Goal: Task Accomplishment & Management: Manage account settings

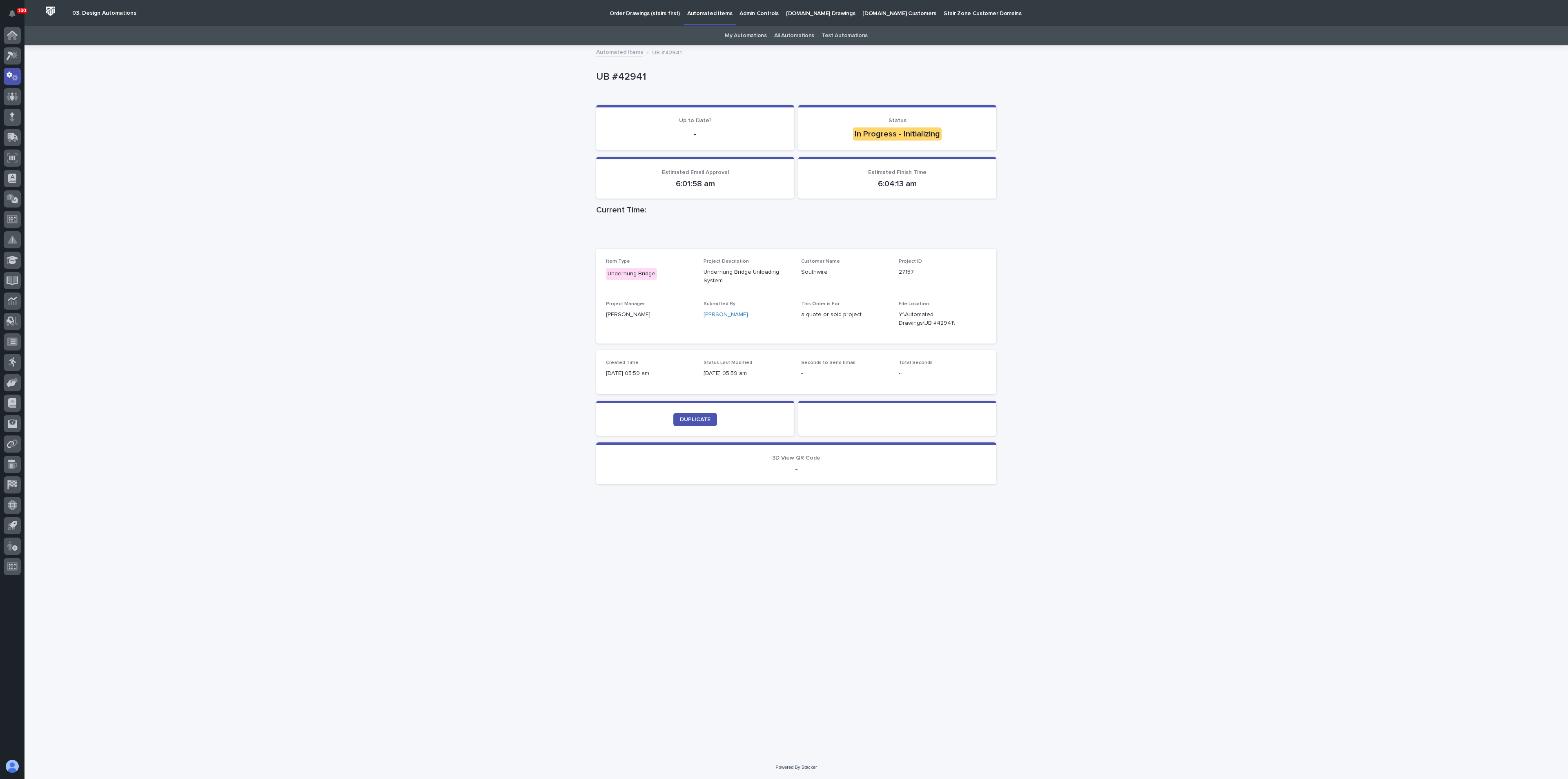
click at [690, 505] on div "Loading... Saving… Loading... Saving… UB #42941 UB #42941 Sorry, there was an e…" at bounding box center [796, 391] width 408 height 689
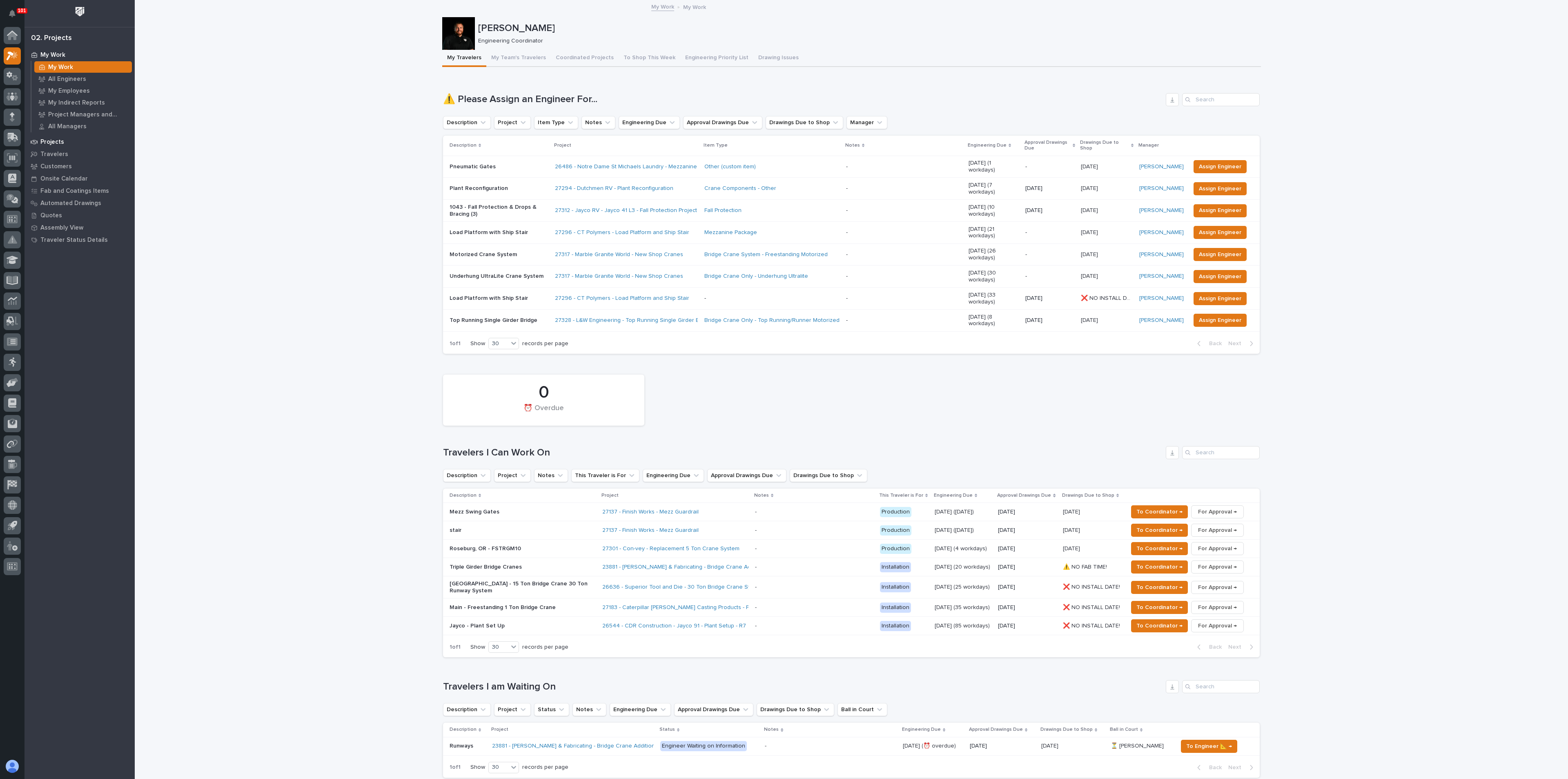
click at [55, 141] on p "Projects" at bounding box center [52, 142] width 24 height 7
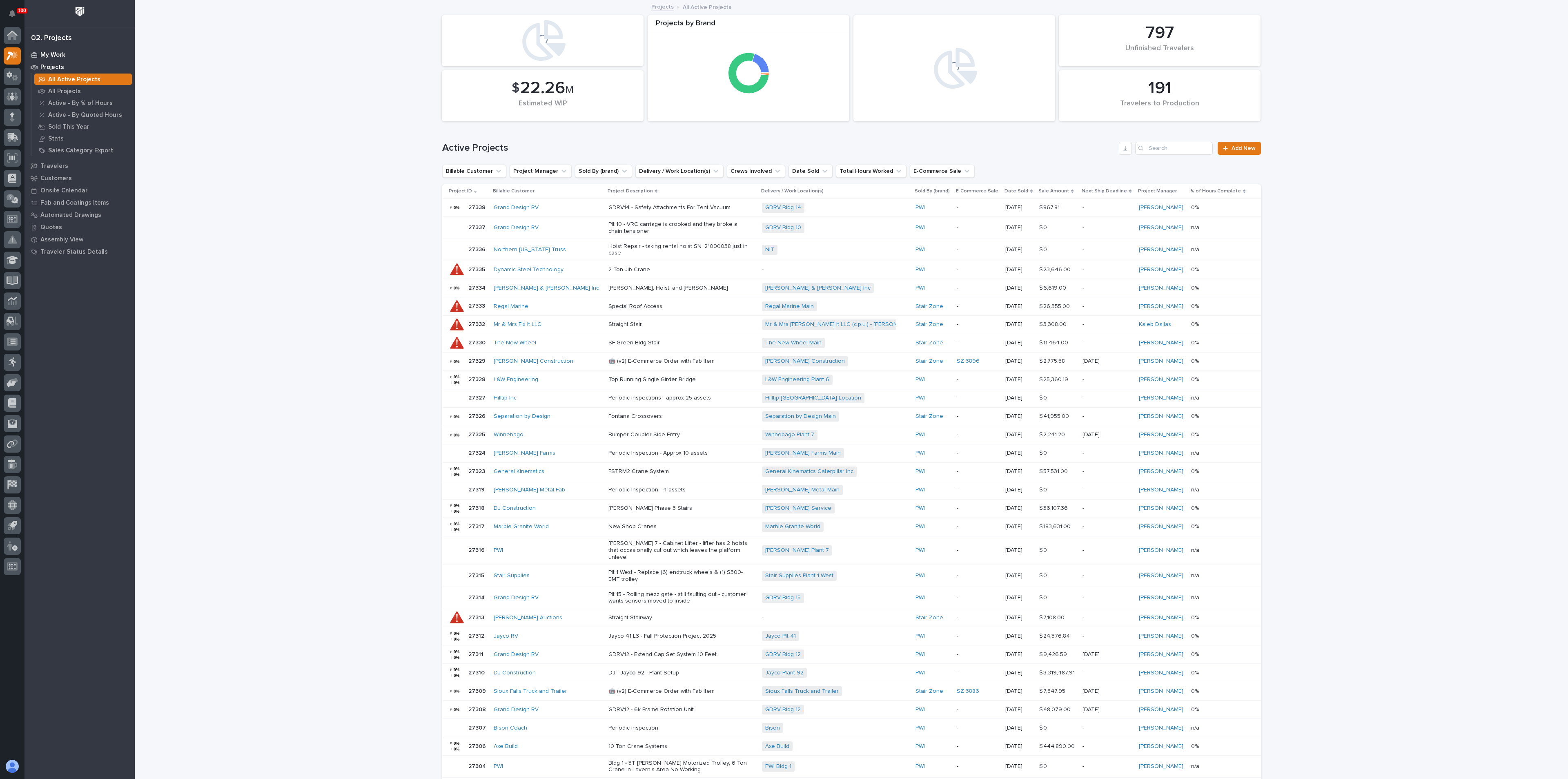
click at [46, 51] on div "My Work" at bounding box center [80, 54] width 106 height 12
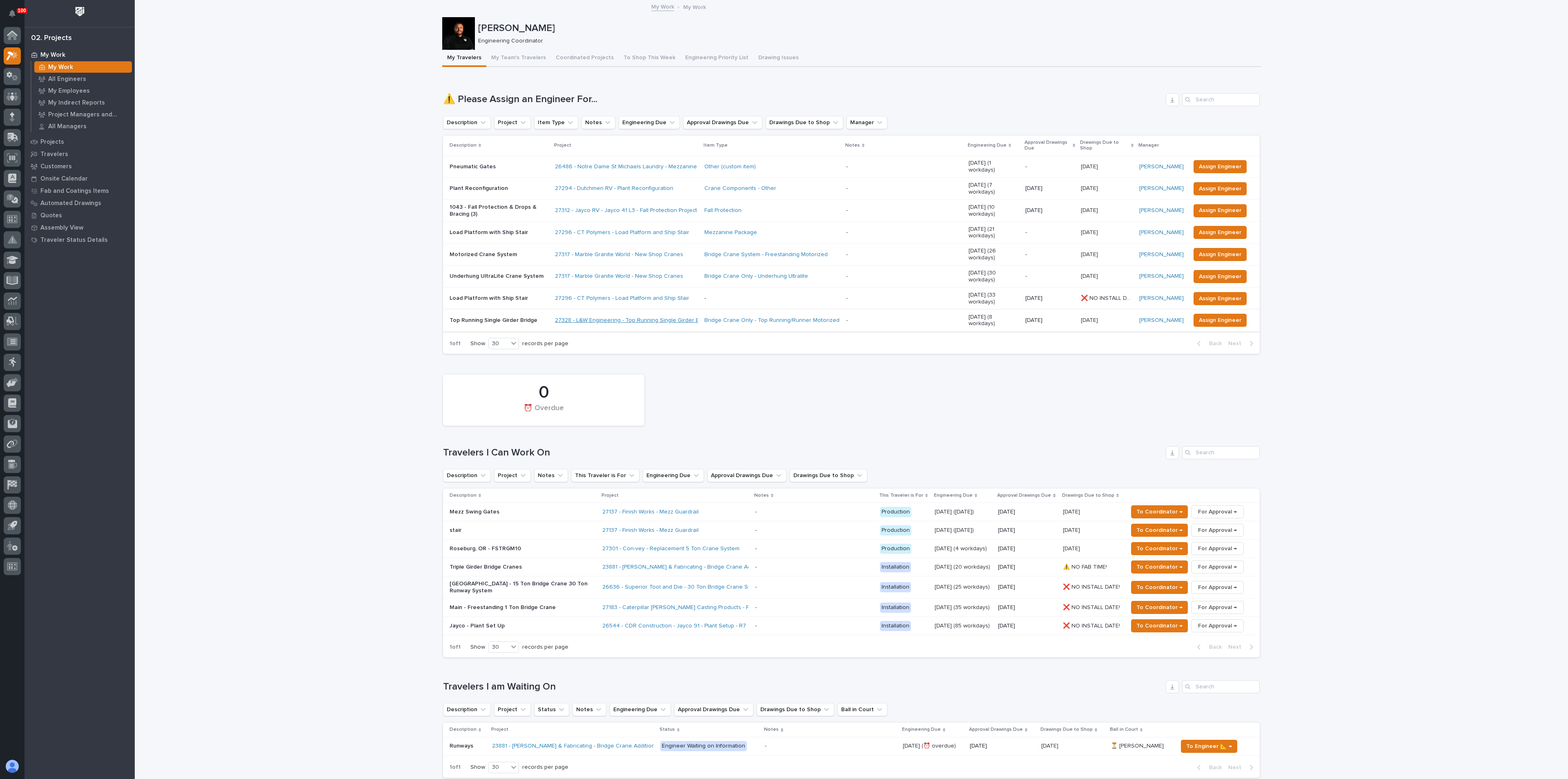
click at [600, 317] on link "27328 - L&W Engineering - Top Running Single Girder Bridge" at bounding box center [634, 320] width 158 height 7
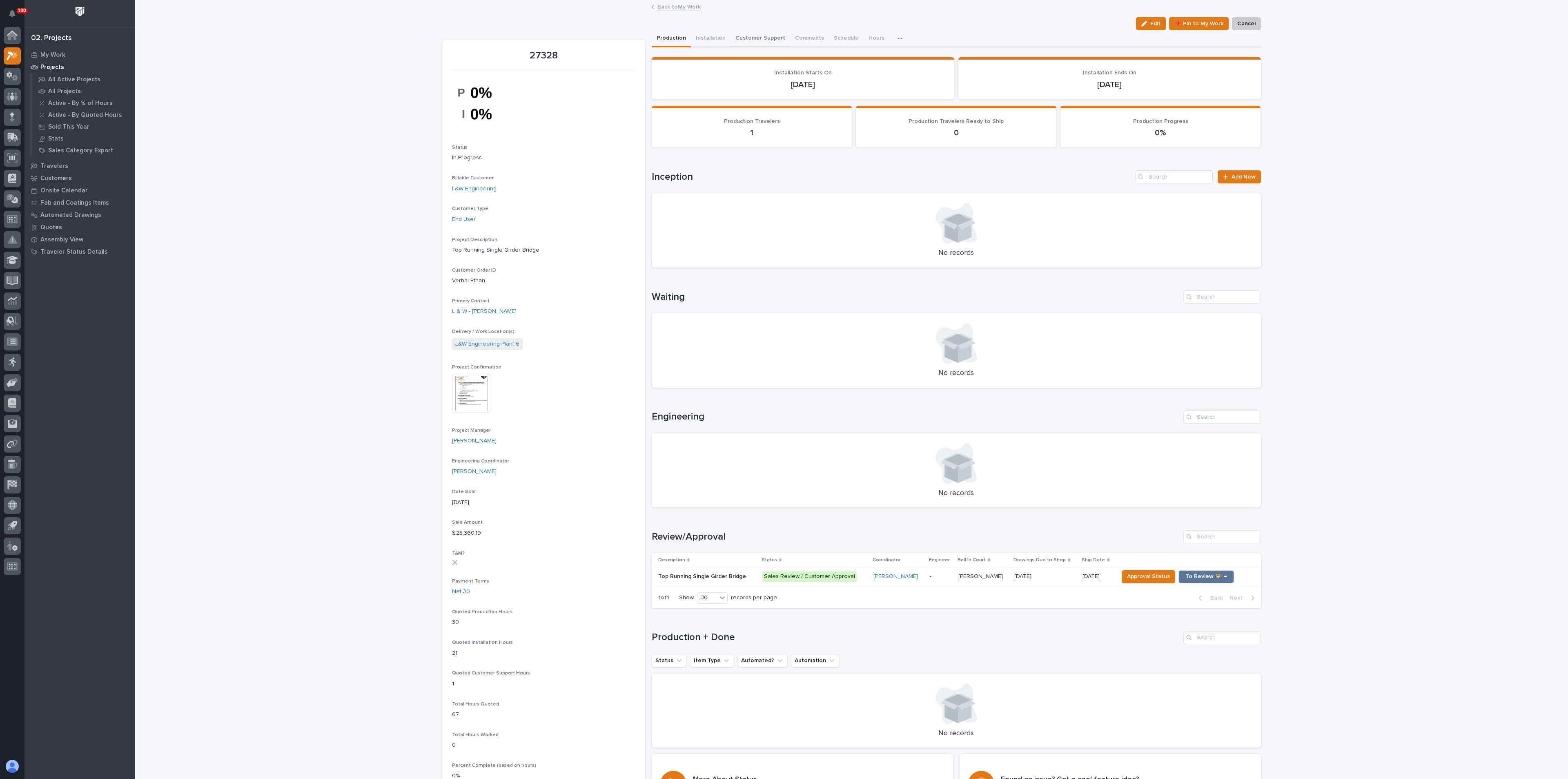
click at [760, 38] on button "Customer Support" at bounding box center [760, 39] width 60 height 17
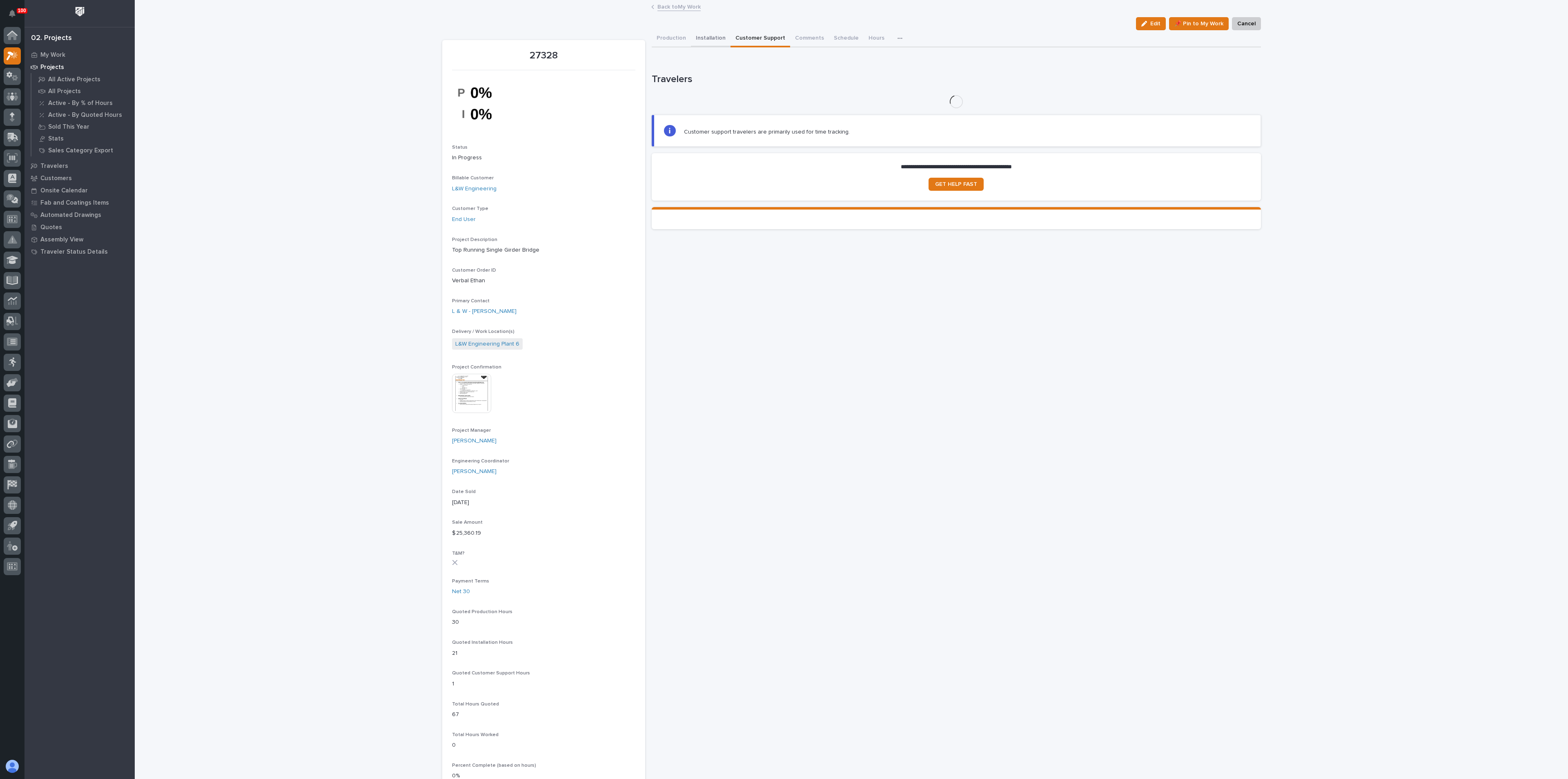
click at [709, 35] on button "Installation" at bounding box center [710, 39] width 40 height 17
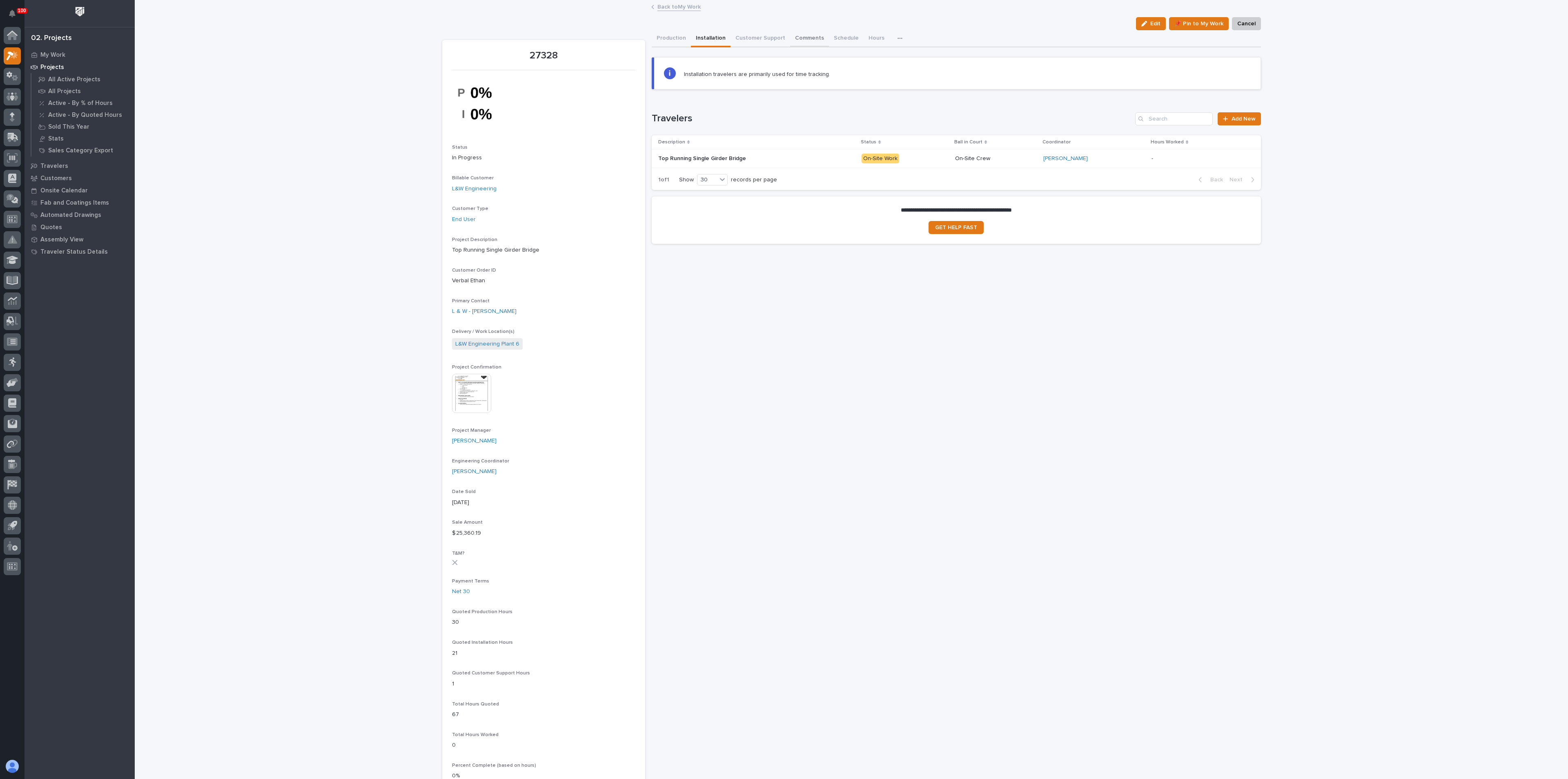
click at [790, 39] on button "Comments" at bounding box center [810, 39] width 39 height 17
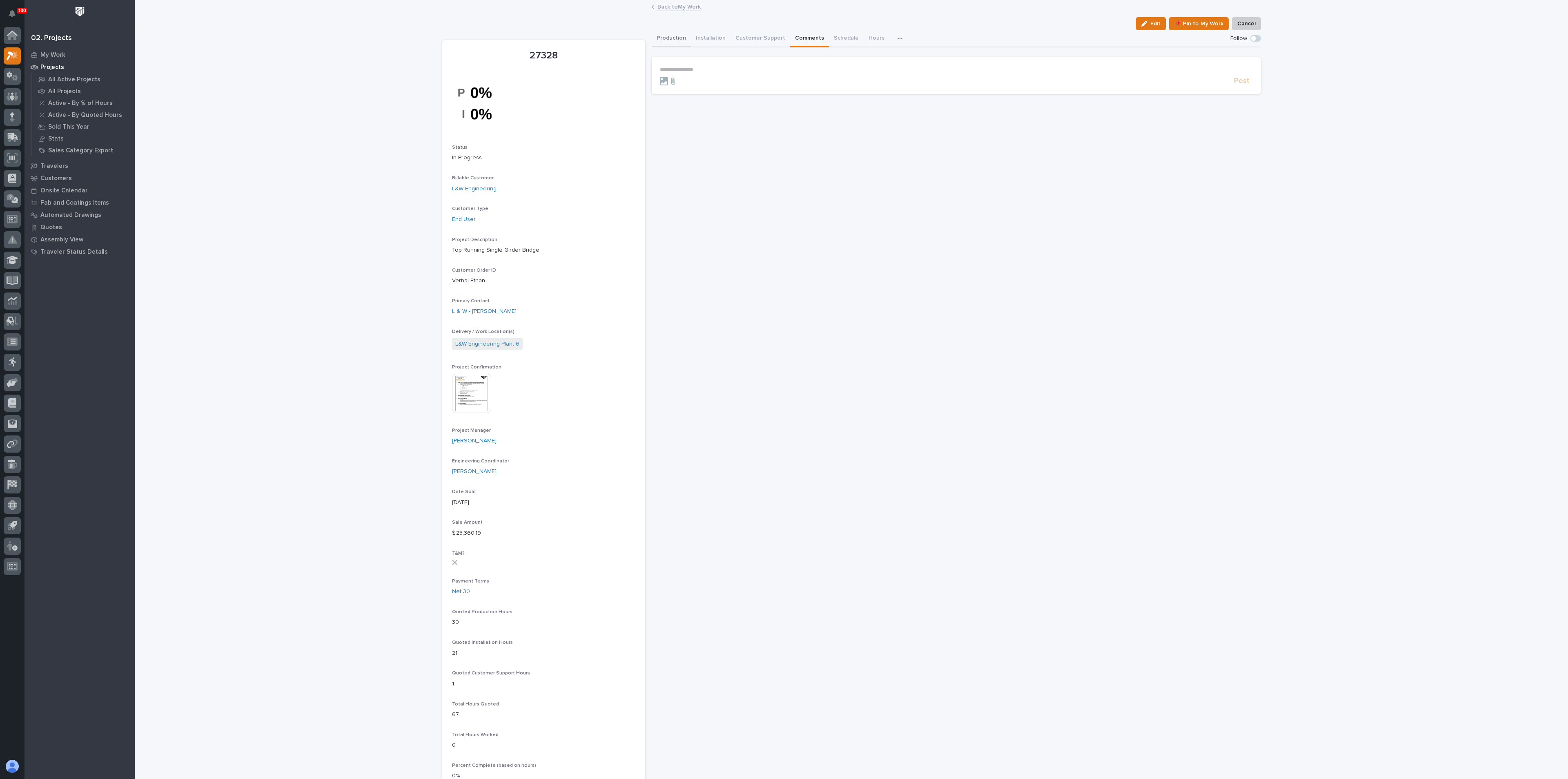
click at [662, 40] on button "Production" at bounding box center [671, 39] width 39 height 17
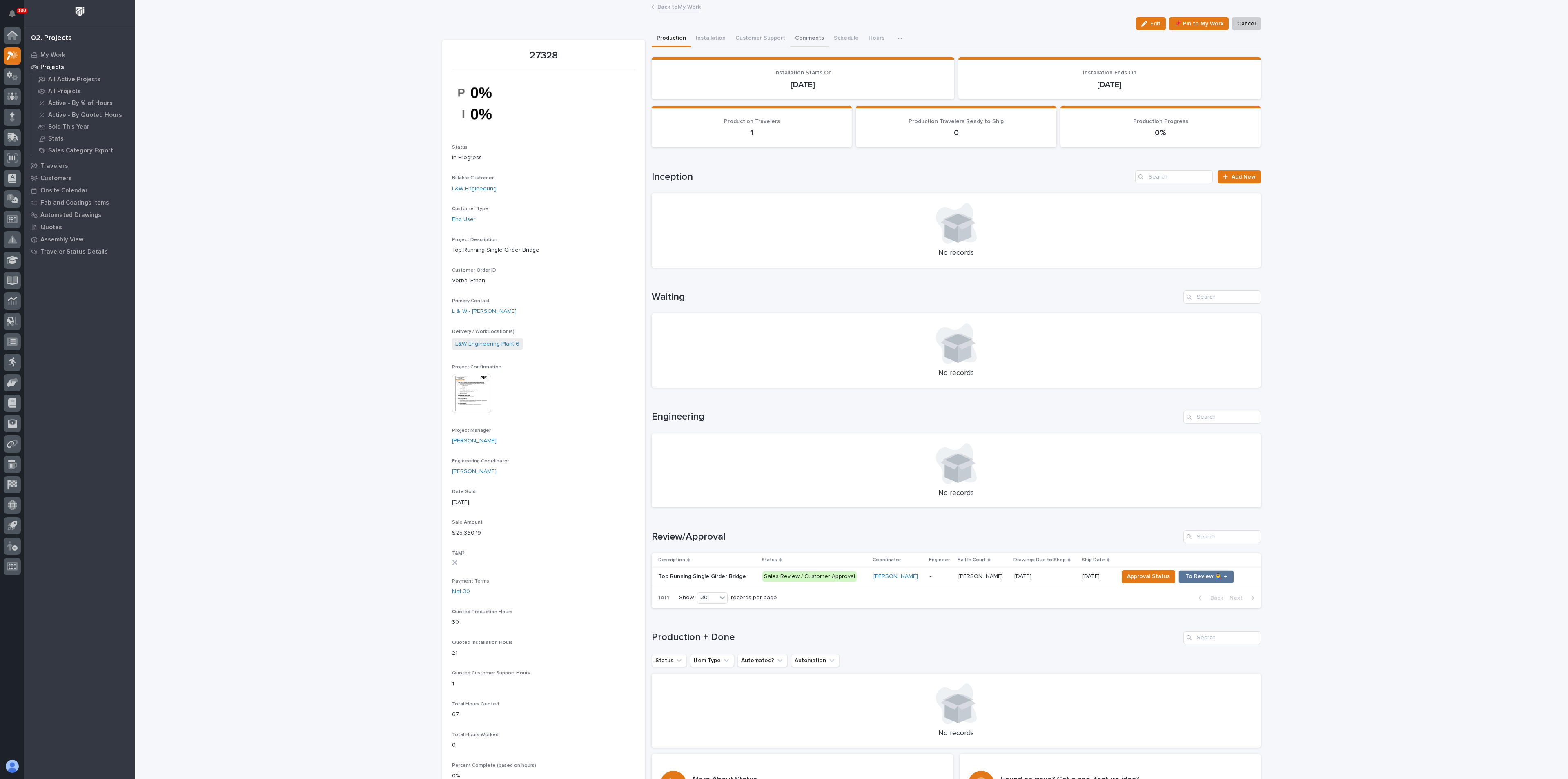
click at [790, 36] on button "Comments" at bounding box center [810, 39] width 39 height 17
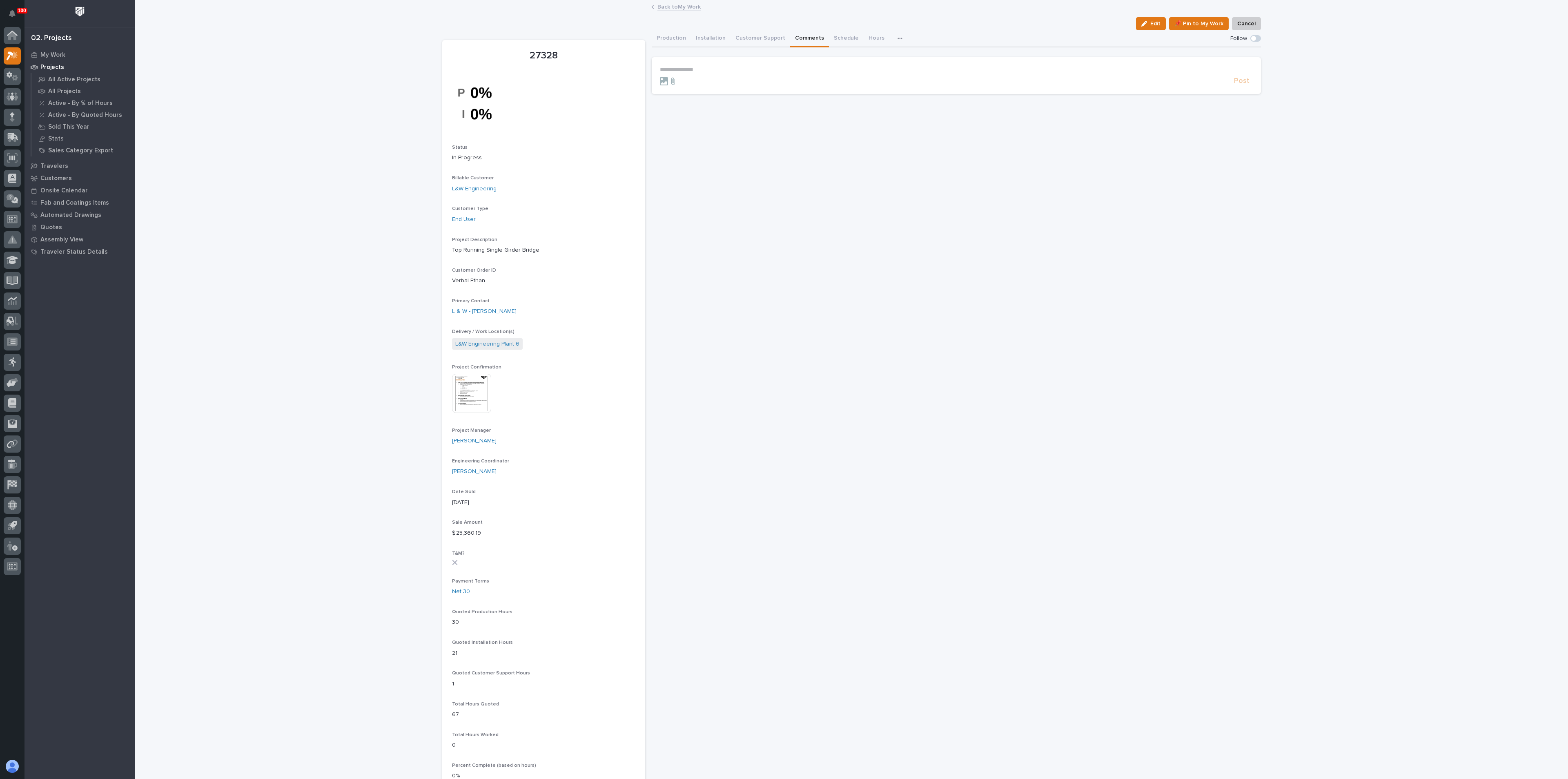
click at [662, 72] on p "**********" at bounding box center [956, 69] width 593 height 7
click at [666, 108] on span "Ken Bajdek" at bounding box center [680, 106] width 46 height 5
click at [698, 70] on p "**********" at bounding box center [956, 70] width 593 height 8
drag, startPoint x: 782, startPoint y: 68, endPoint x: 779, endPoint y: 74, distance: 6.7
click at [782, 69] on p "**********" at bounding box center [956, 70] width 593 height 8
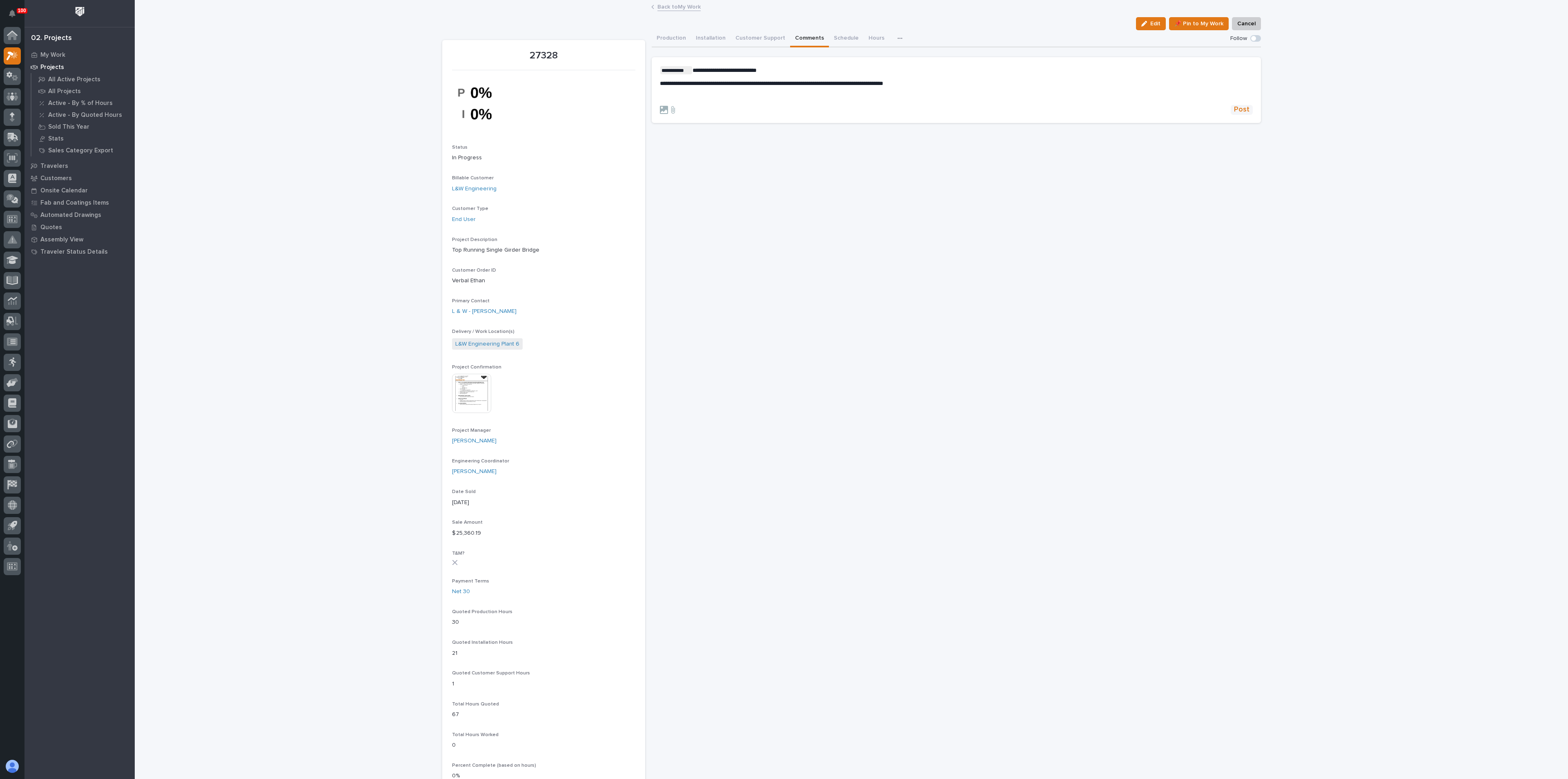
click at [1242, 110] on span "Post" at bounding box center [1241, 109] width 15 height 9
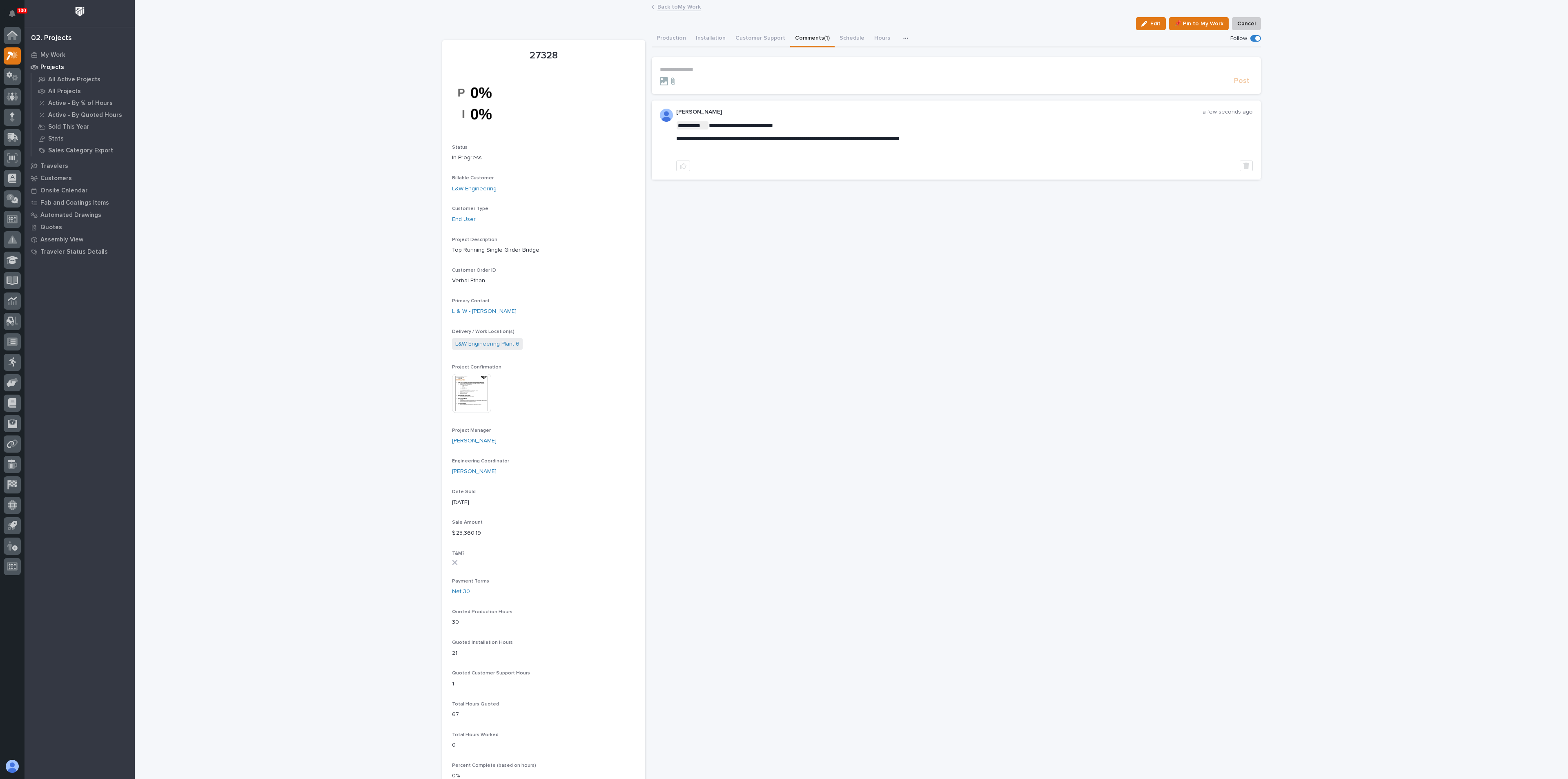
click at [945, 320] on div "**********" at bounding box center [956, 551] width 609 height 1041
click at [249, 44] on div "Loading... Saving… Loading... Saving… 27328 Edit 📌 Pin to My Work Cancel Edit 📌…" at bounding box center [851, 556] width 1433 height 1112
click at [673, 35] on button "Production" at bounding box center [671, 39] width 39 height 17
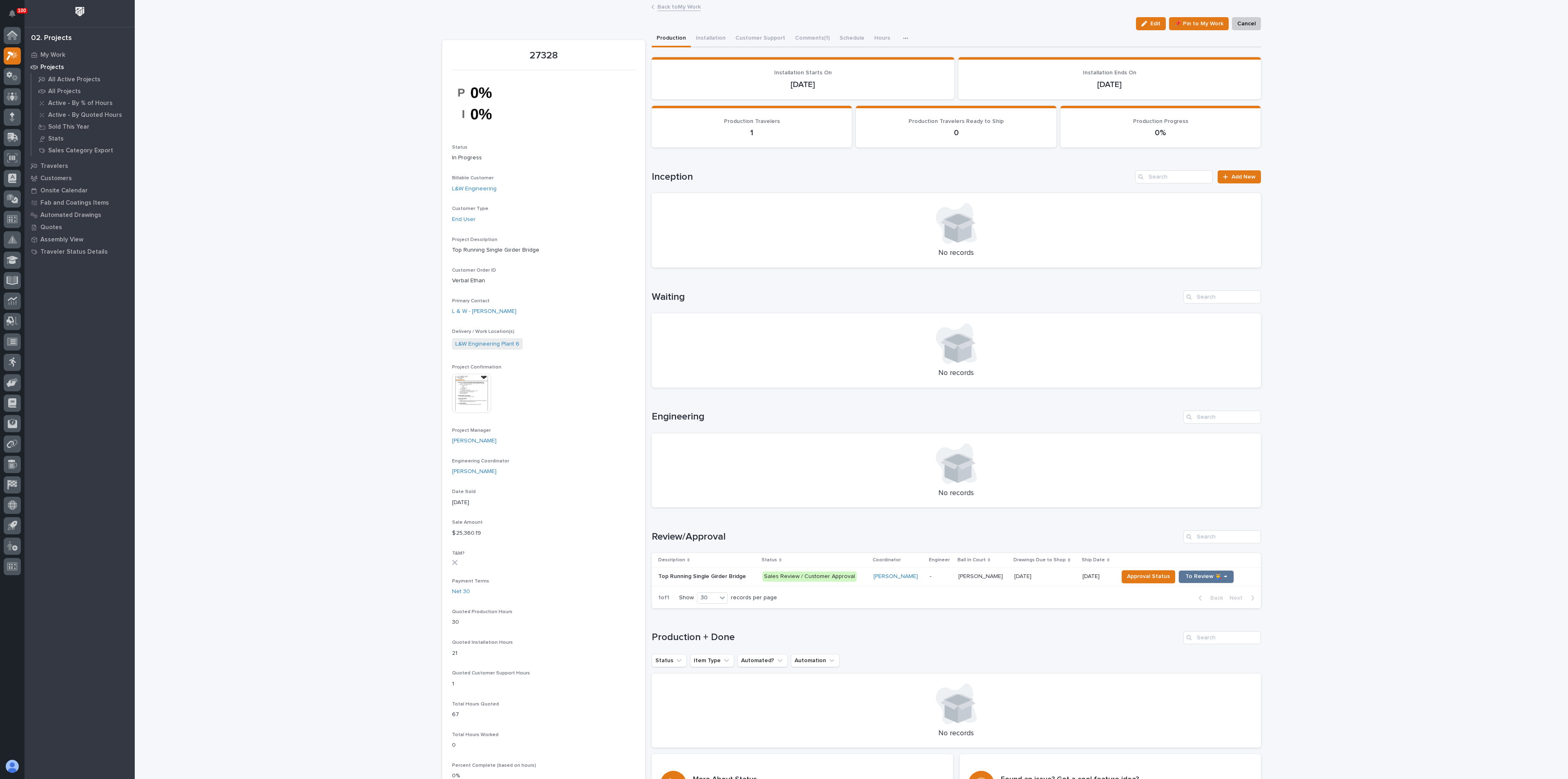
click at [291, 216] on div "Loading... Saving… Loading... Saving… 27328 Edit 📌 Pin to My Work Cancel Edit 📌…" at bounding box center [851, 556] width 1433 height 1112
click at [250, 398] on div "Loading... Saving… Loading... Saving… 27328 Edit 📌 Pin to My Work Cancel Edit 📌…" at bounding box center [851, 556] width 1433 height 1112
click at [289, 264] on div "Loading... Saving… Loading... Saving… 27328 Edit 📌 Pin to My Work Cancel Edit 📌…" at bounding box center [851, 556] width 1433 height 1112
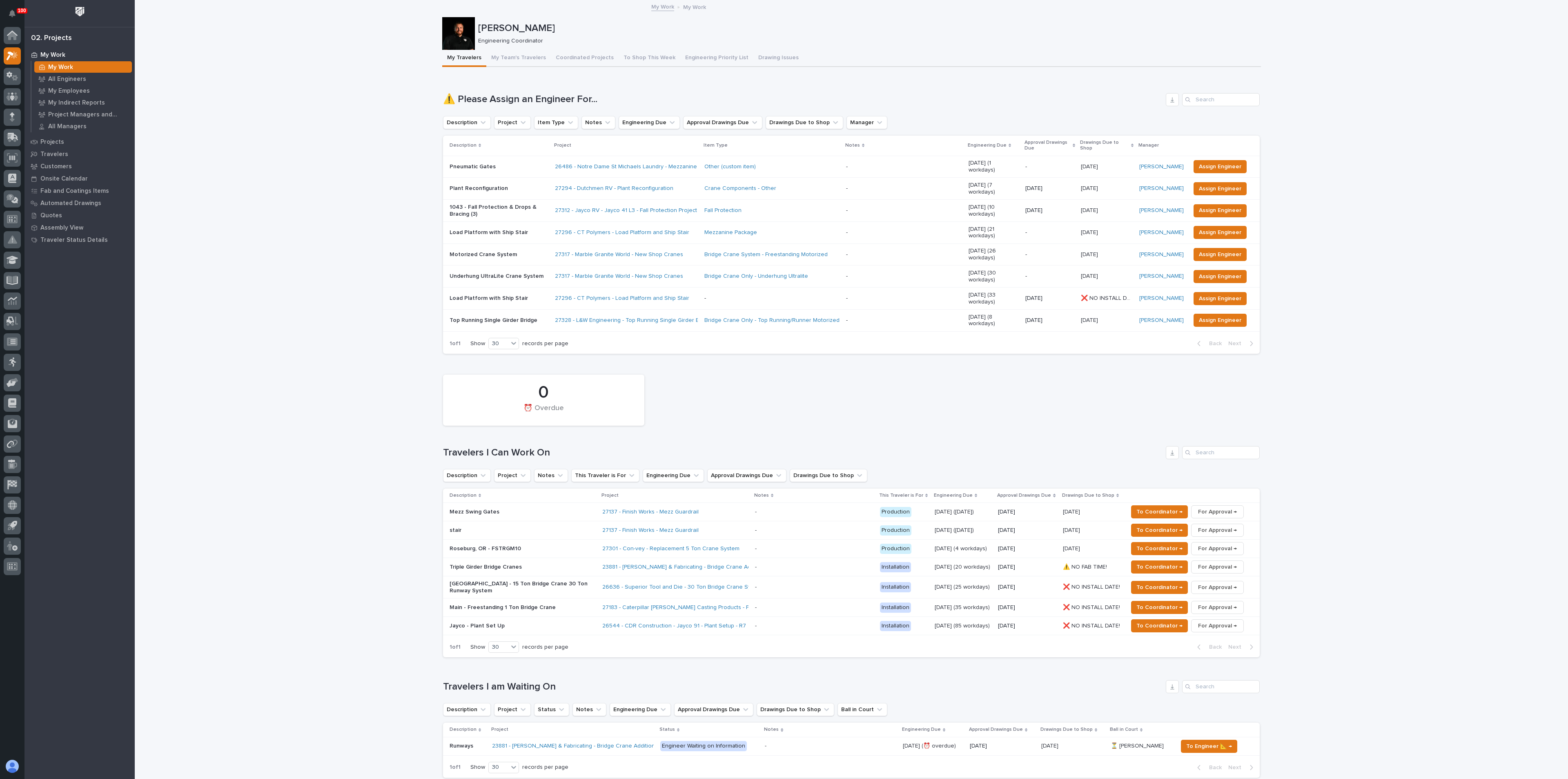
click at [55, 55] on p "My Work" at bounding box center [52, 55] width 25 height 7
click at [508, 163] on p "Pneumatic Gates" at bounding box center [499, 166] width 99 height 7
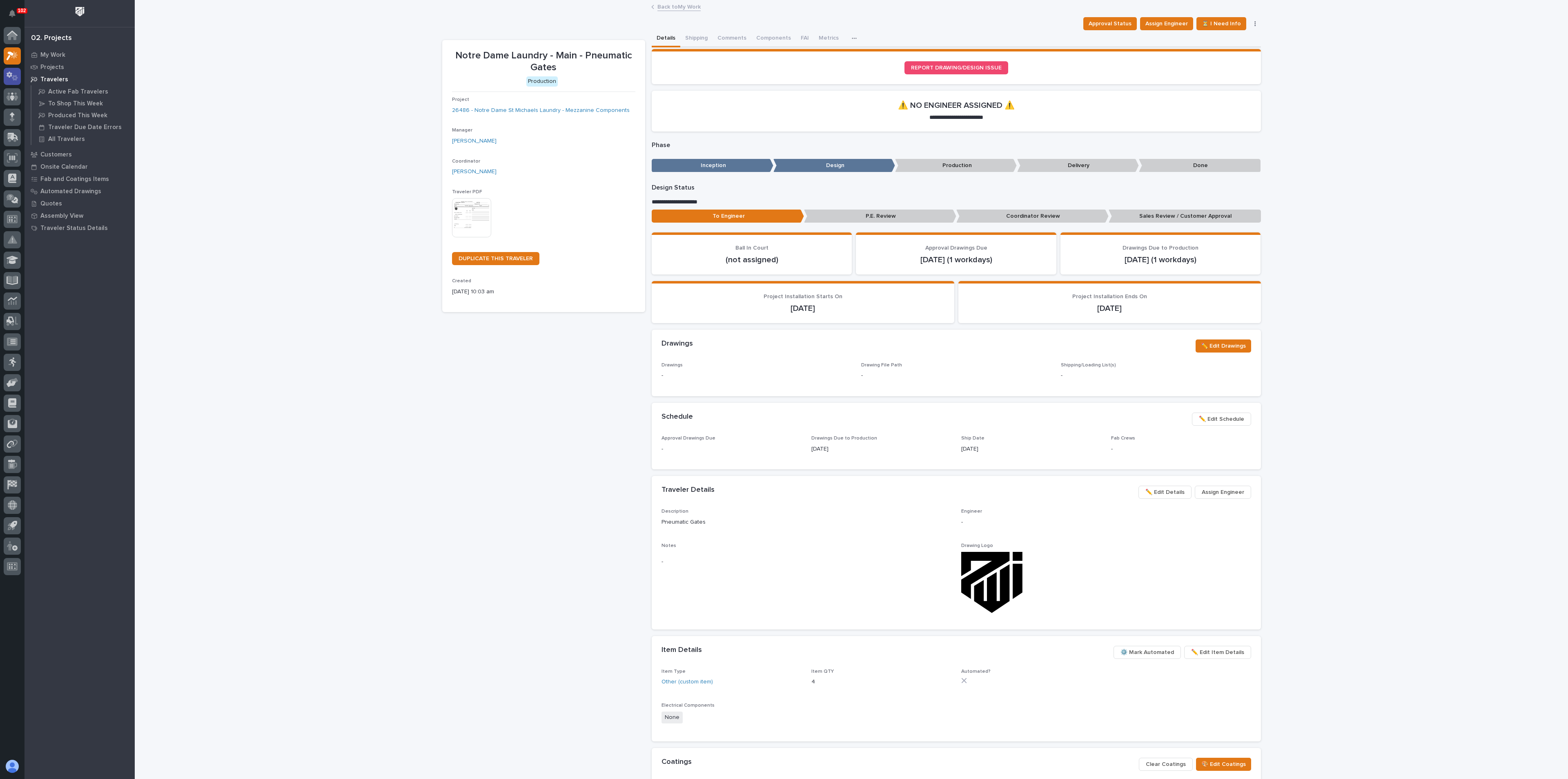
click at [12, 81] on div at bounding box center [12, 76] width 17 height 17
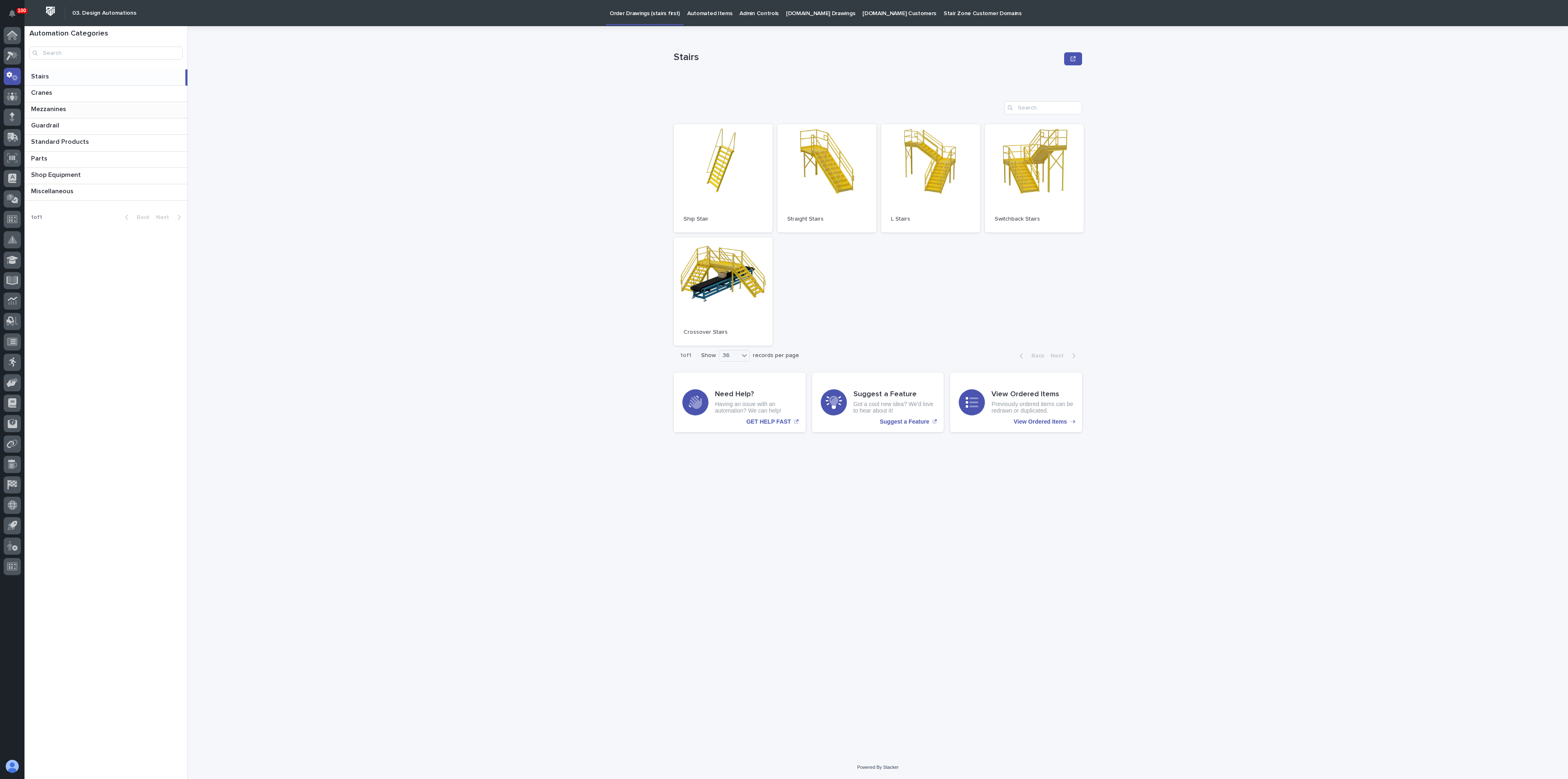
click at [40, 105] on p "Mezzanines" at bounding box center [49, 108] width 37 height 9
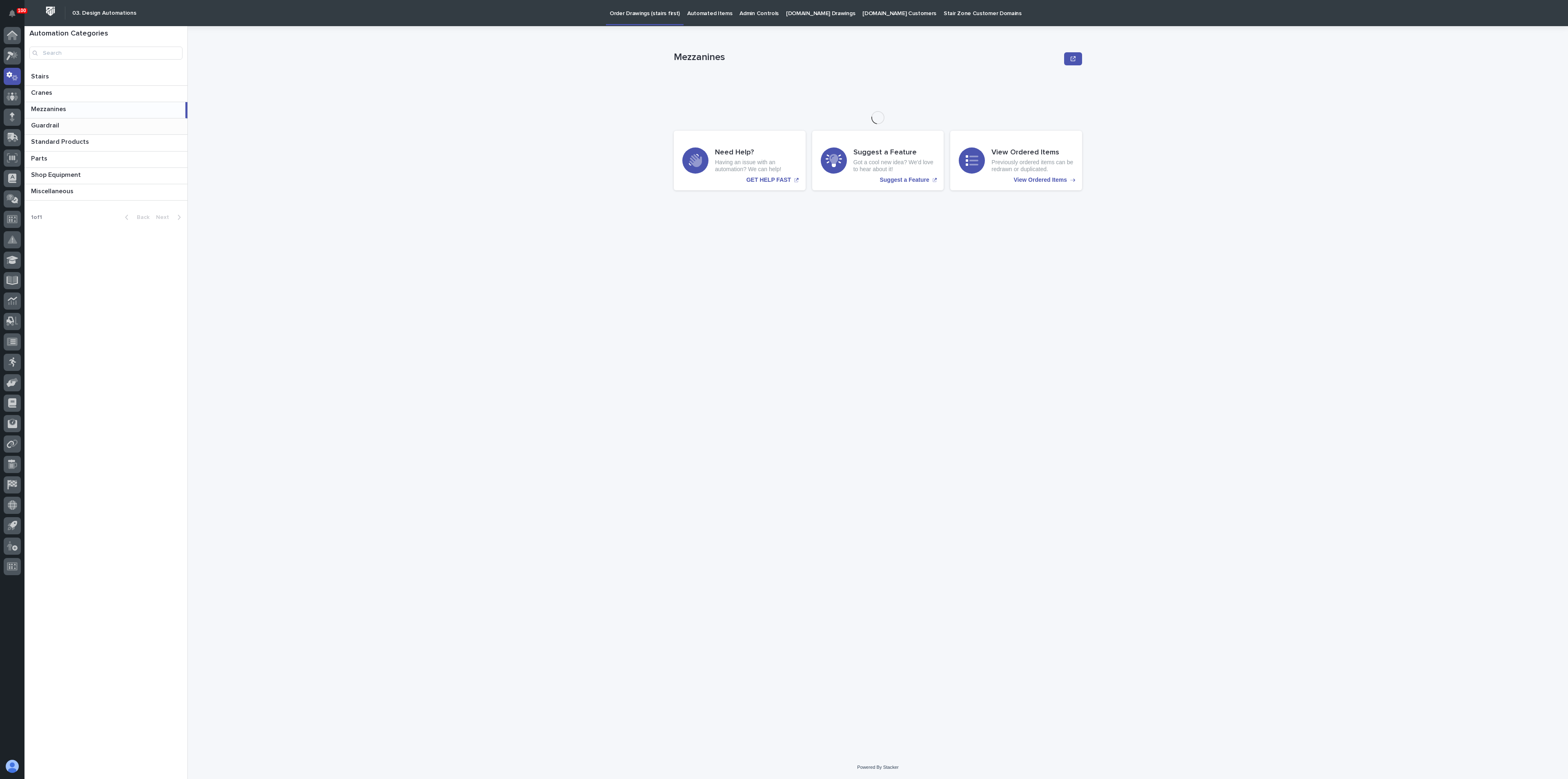
click at [66, 125] on p at bounding box center [108, 125] width 153 height 8
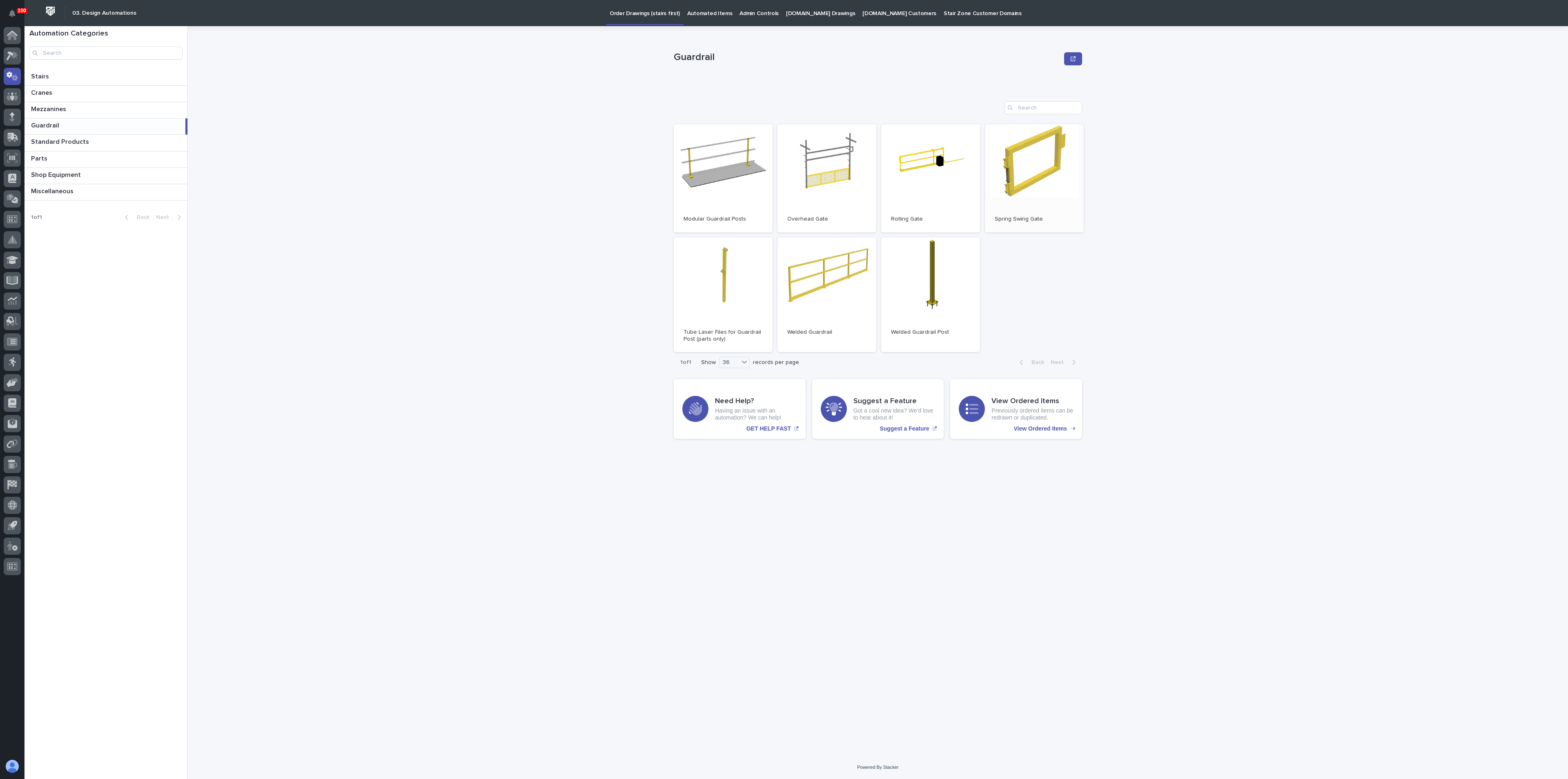
click at [1001, 182] on link "Open" at bounding box center [1034, 178] width 99 height 108
click at [296, 194] on div "Guardrail Guardrail Sorry, there was an error saving your record. Please try ag…" at bounding box center [883, 403] width 1370 height 753
click at [21, 34] on div at bounding box center [12, 303] width 24 height 552
click at [14, 34] on icon at bounding box center [12, 35] width 8 height 8
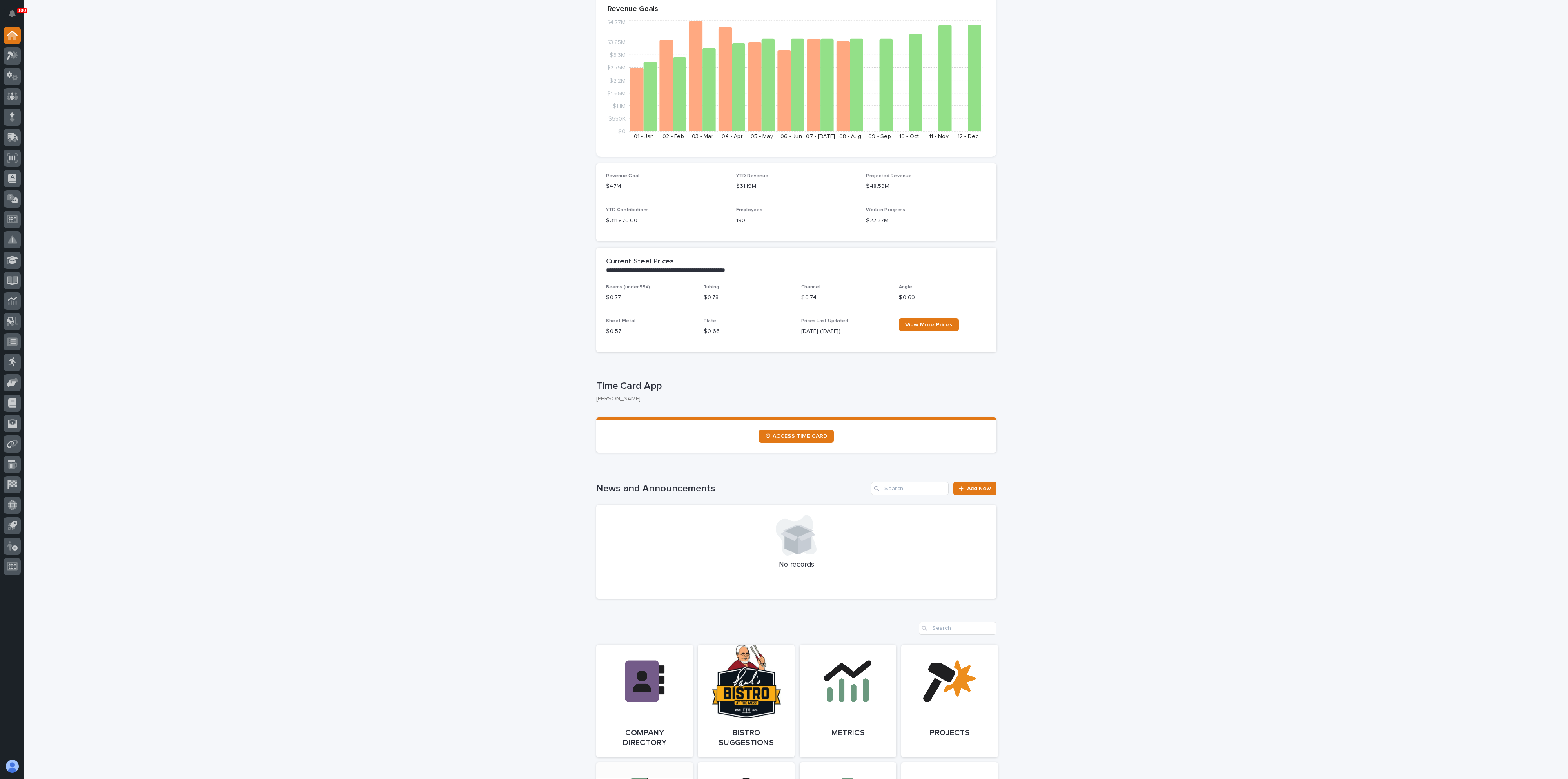
scroll to position [245, 0]
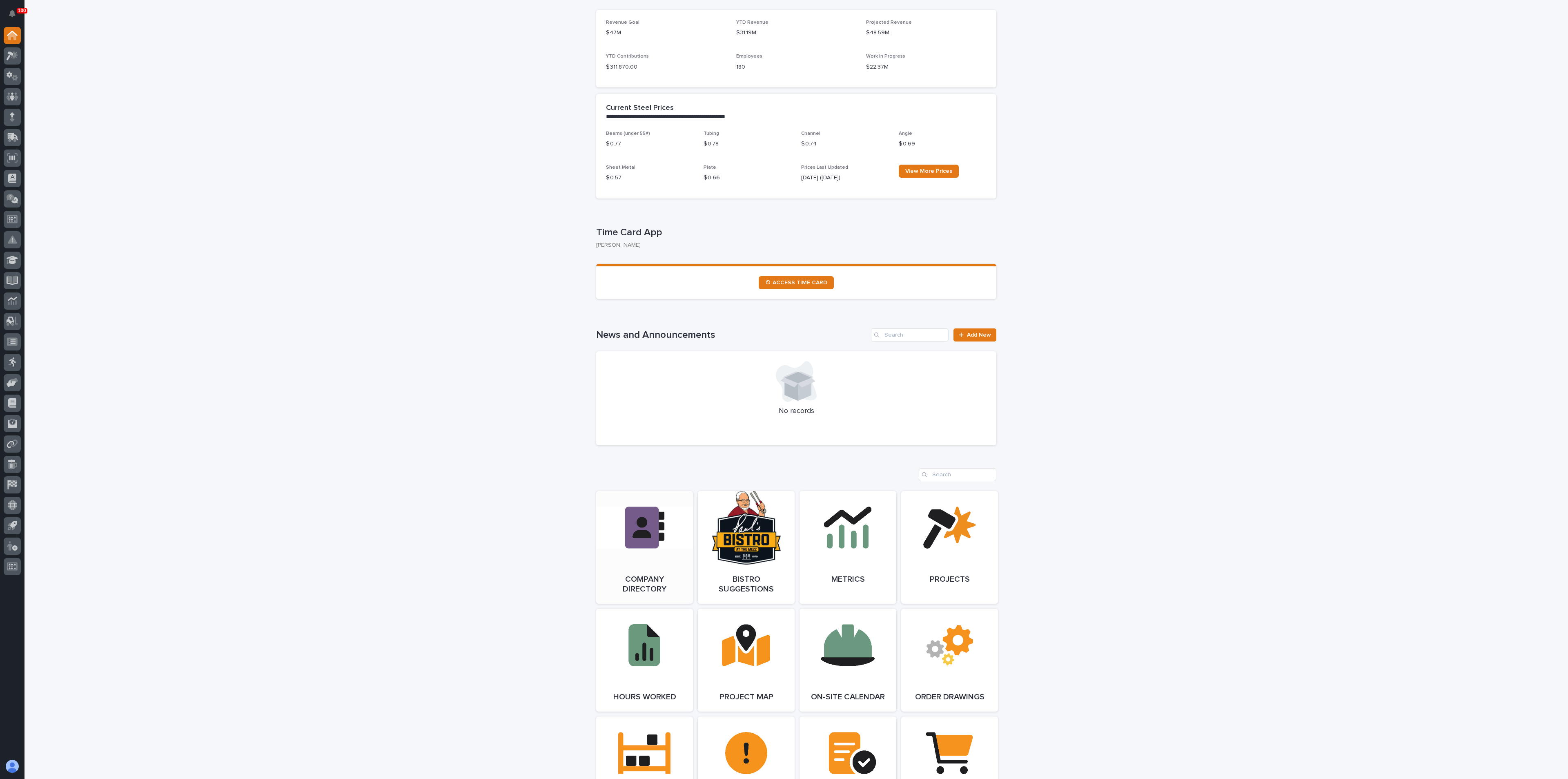
click at [618, 534] on link "Open Link" at bounding box center [644, 547] width 97 height 113
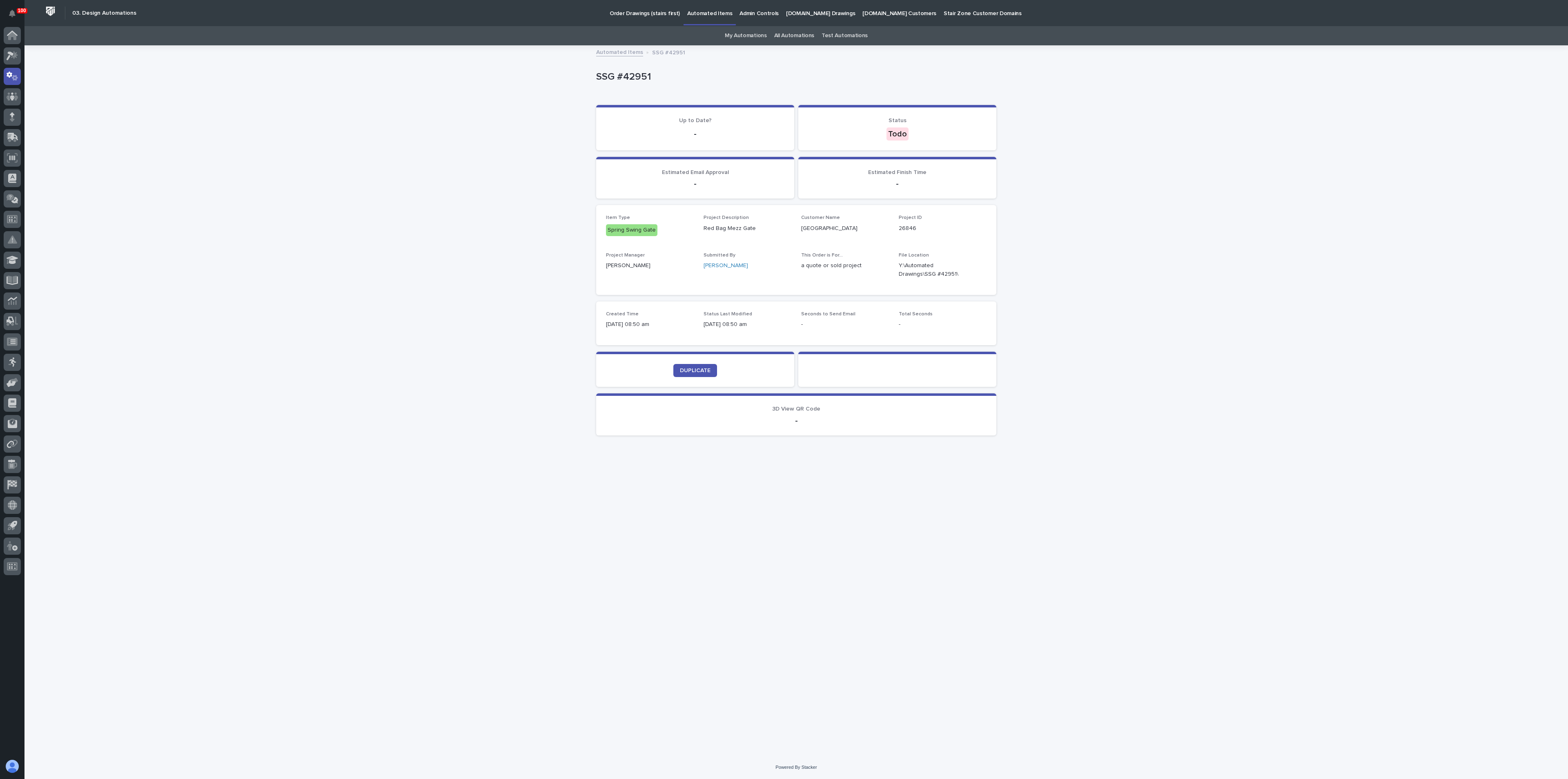
click at [1174, 232] on div "Loading... Saving… Loading... Saving… SSG #42951 SSG #42951 Sorry, there was an…" at bounding box center [796, 401] width 1544 height 710
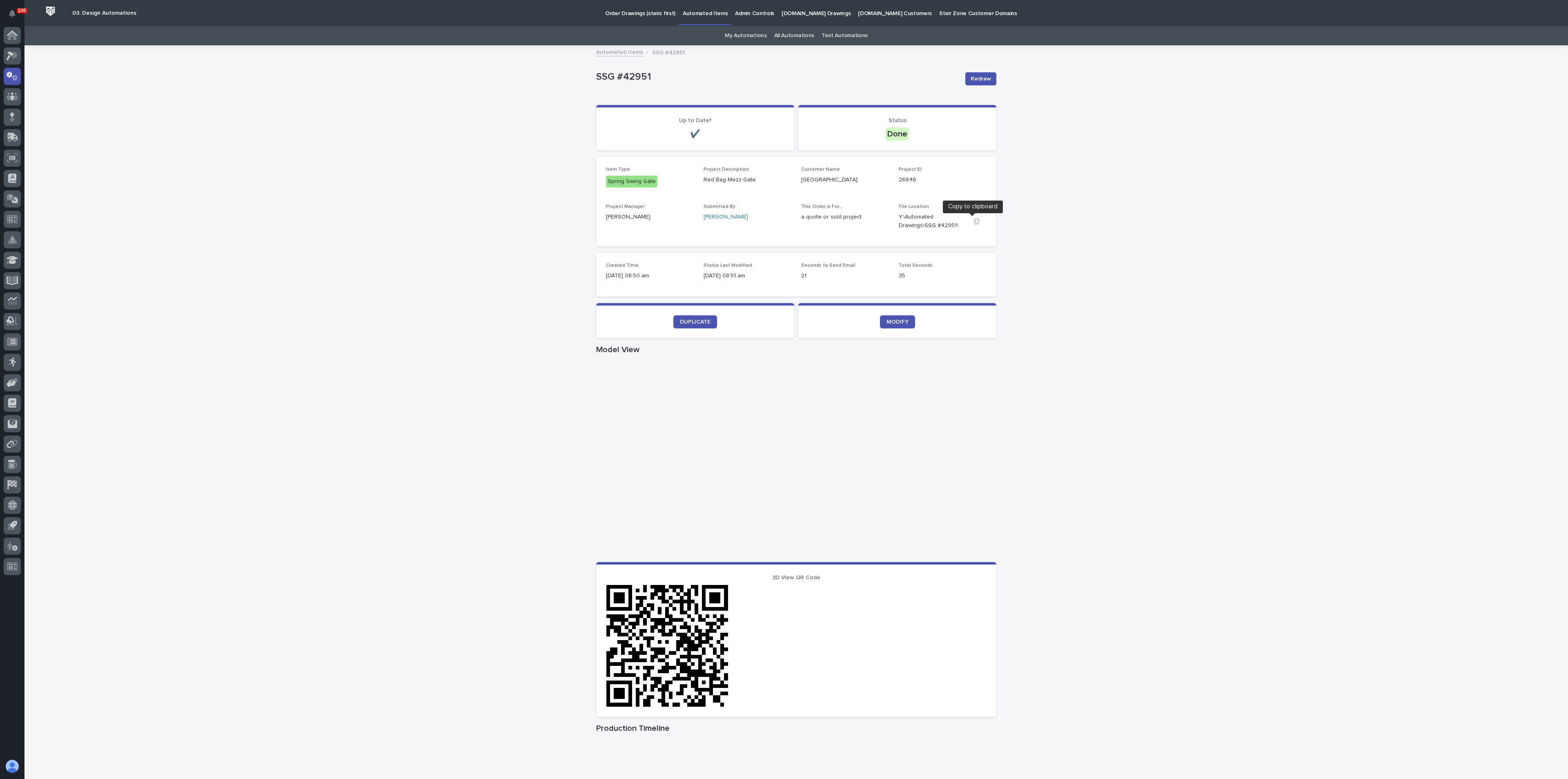
drag, startPoint x: 972, startPoint y: 224, endPoint x: 959, endPoint y: 225, distance: 13.0
click at [974, 224] on icon "button" at bounding box center [976, 221] width 5 height 6
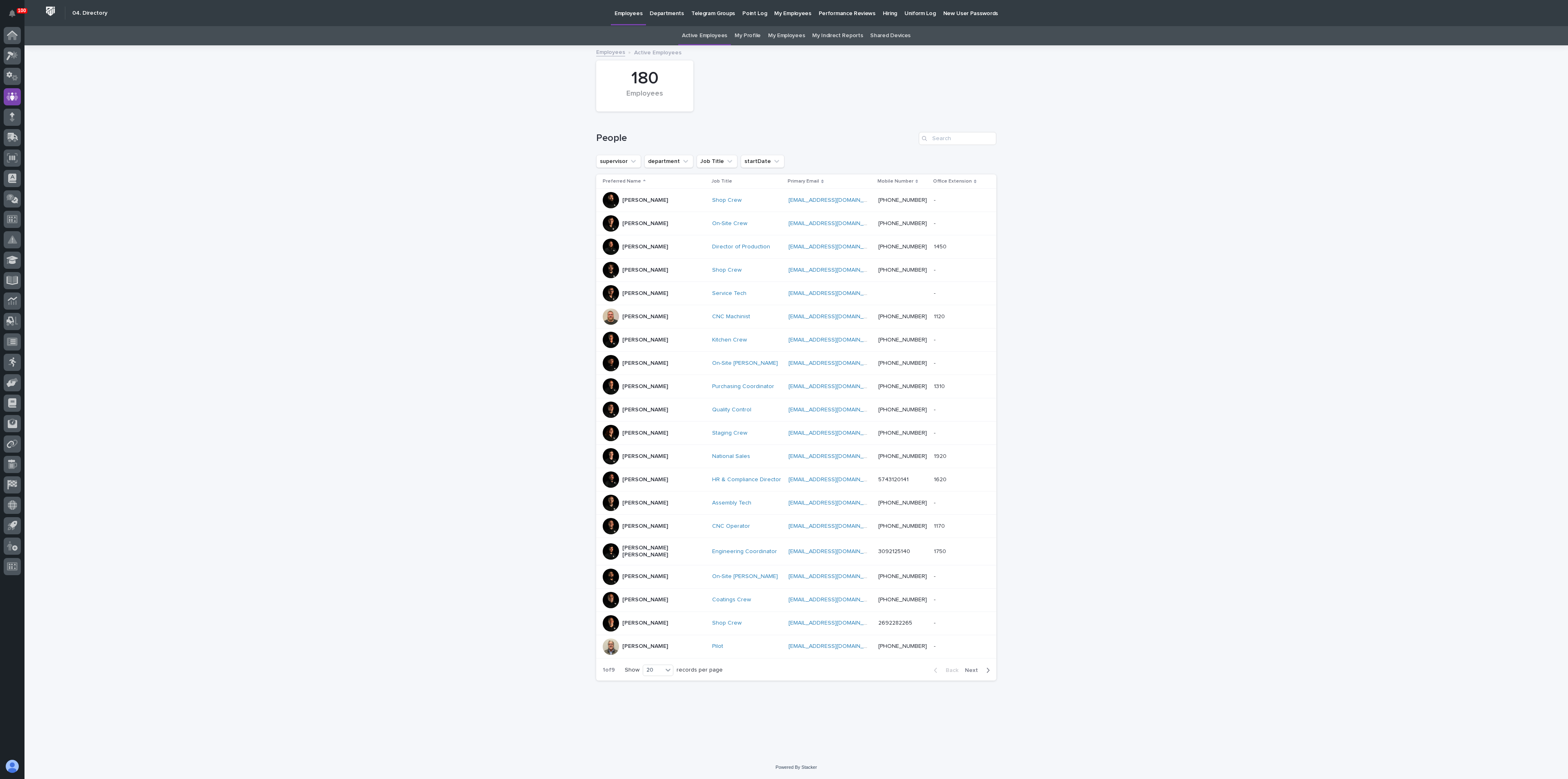
click at [747, 34] on link "My Profile" at bounding box center [747, 36] width 26 height 19
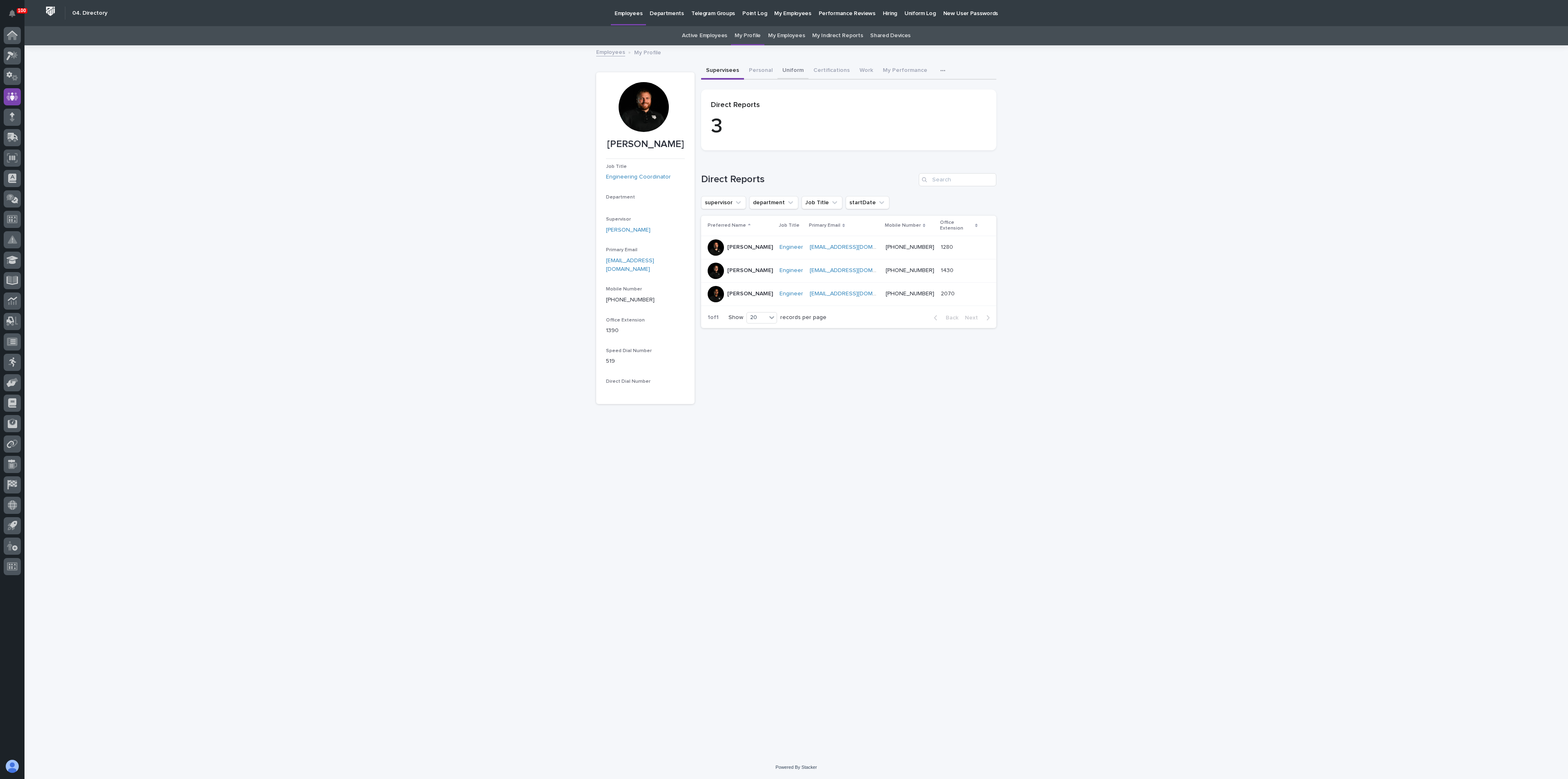
click at [793, 66] on button "Uniform" at bounding box center [793, 71] width 31 height 17
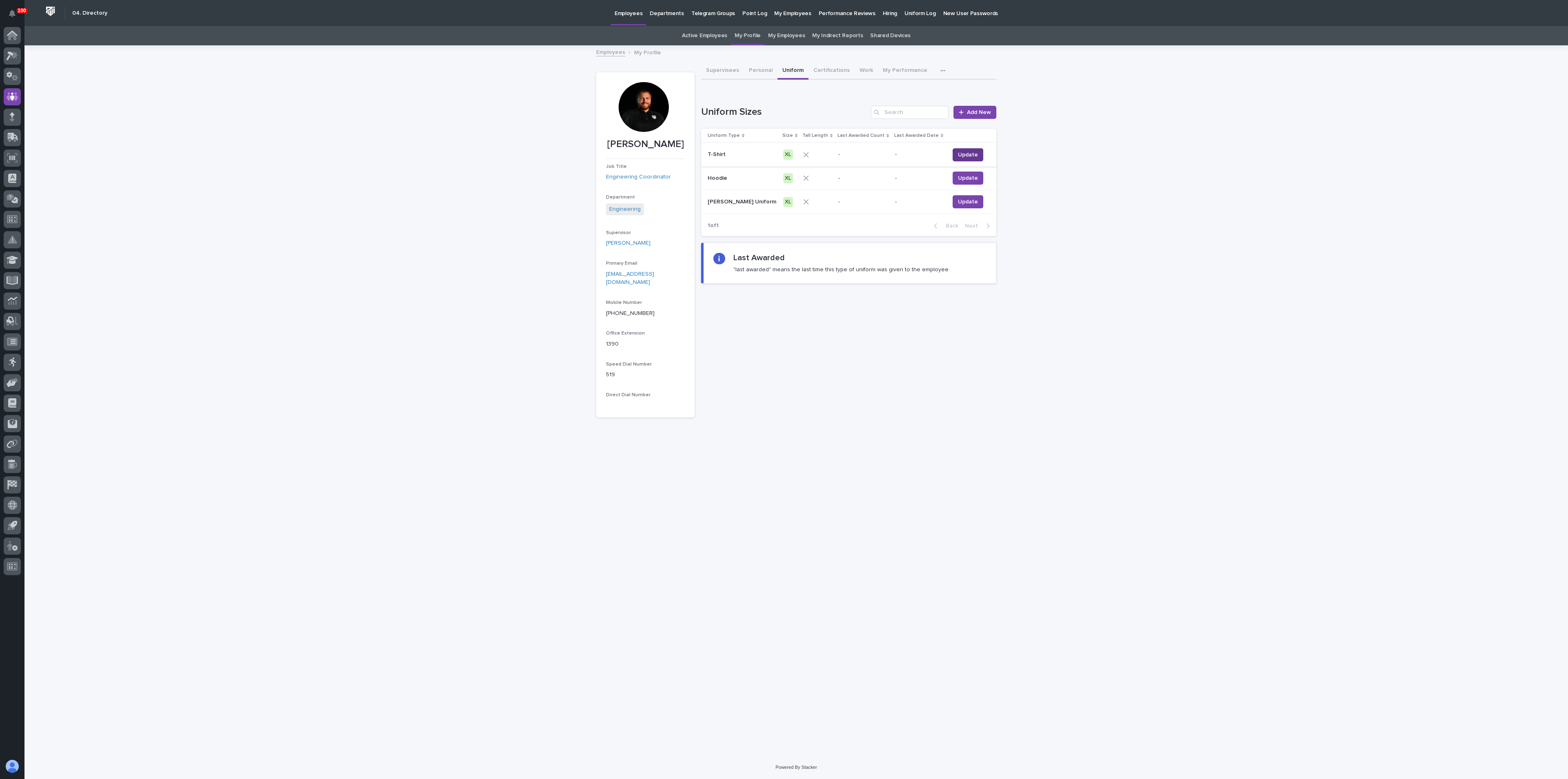
click at [956, 150] on button "Update" at bounding box center [968, 155] width 30 height 13
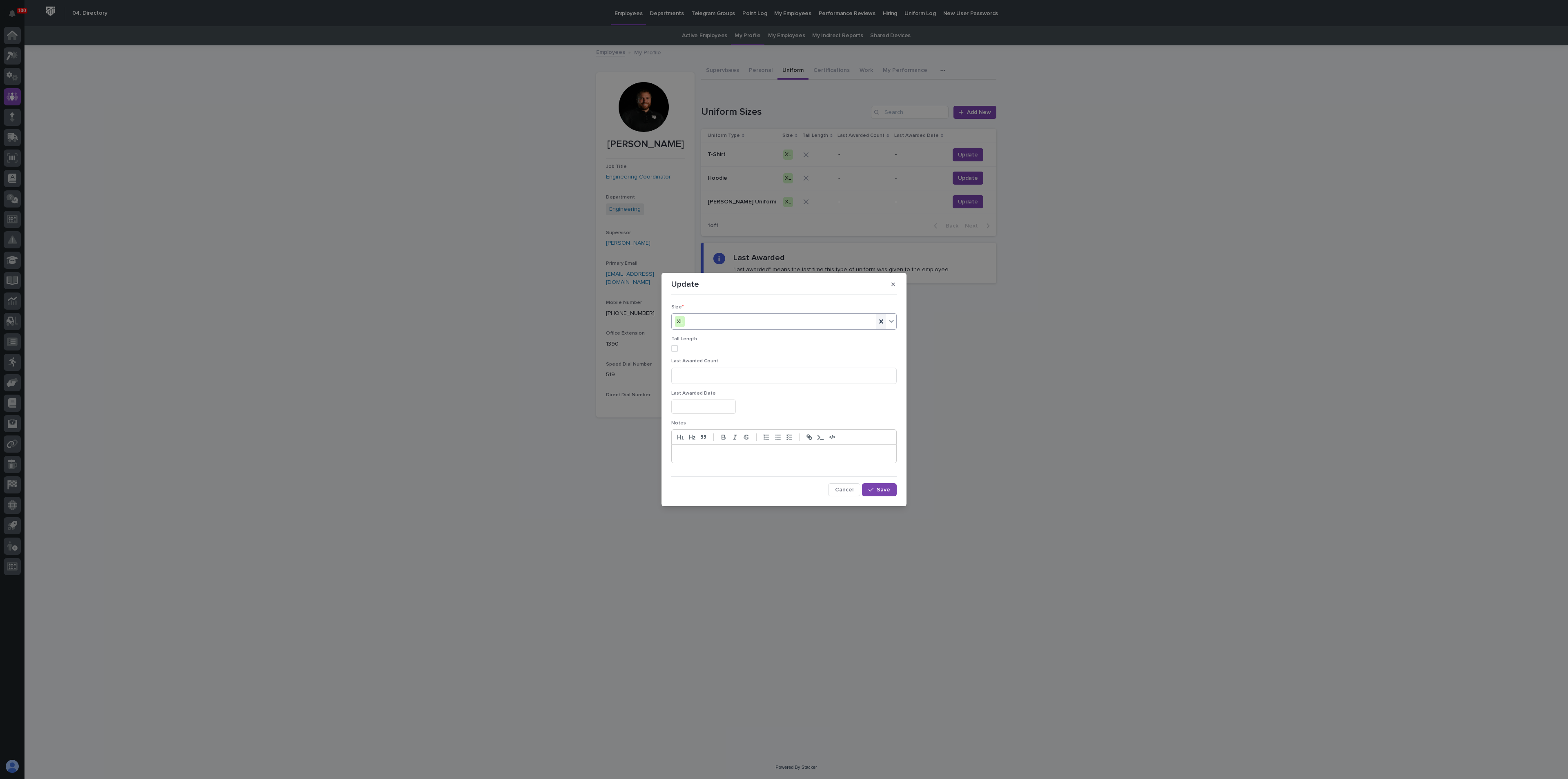
click at [883, 320] on icon at bounding box center [881, 321] width 8 height 8
click at [698, 322] on div "Select..." at bounding box center [779, 322] width 214 height 13
click at [691, 364] on div "L" at bounding box center [784, 365] width 225 height 14
drag, startPoint x: 884, startPoint y: 492, endPoint x: 881, endPoint y: 488, distance: 5.0
click at [883, 492] on span "Save" at bounding box center [883, 490] width 13 height 5
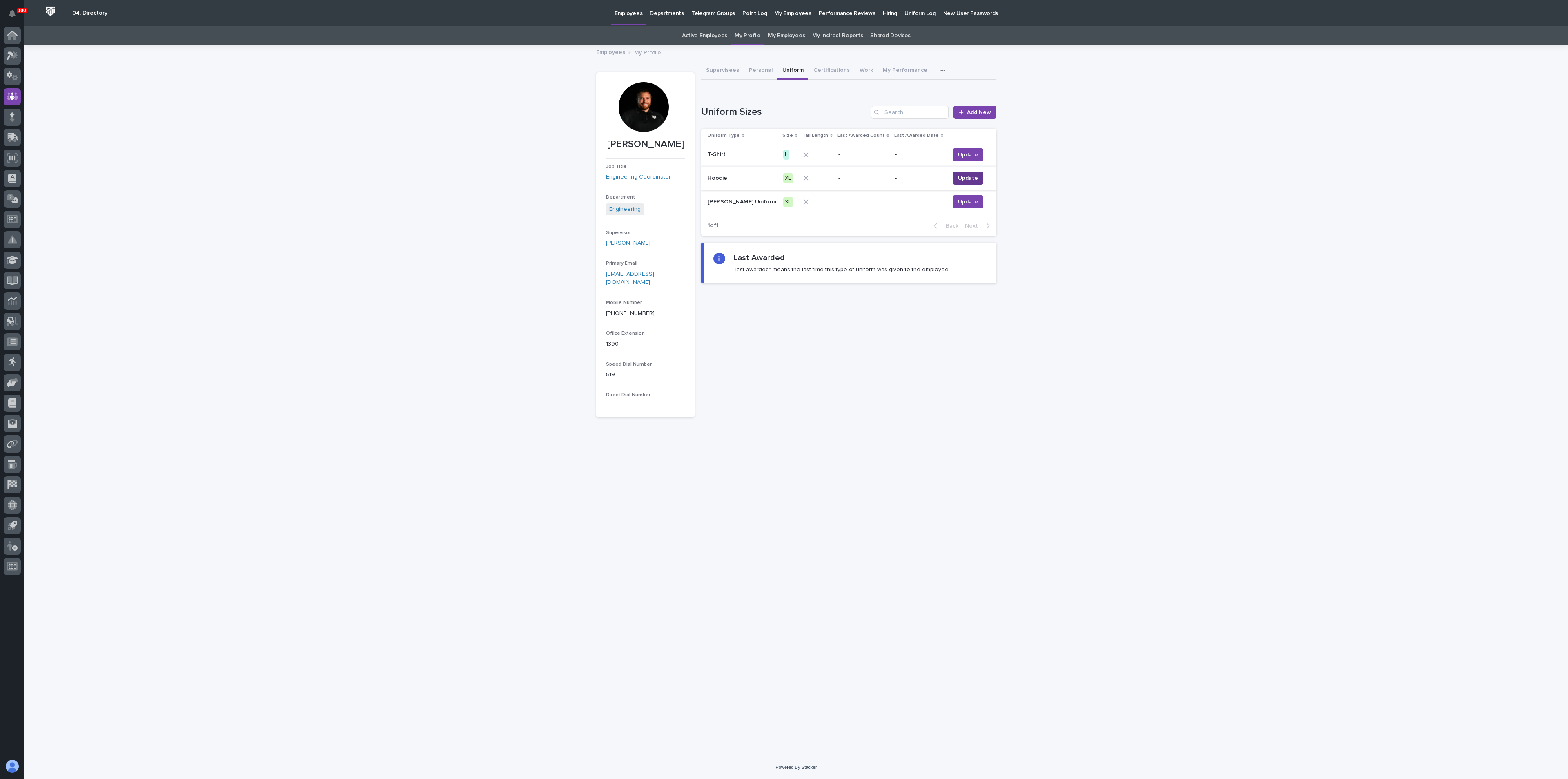
click at [963, 177] on span "Update" at bounding box center [968, 178] width 20 height 8
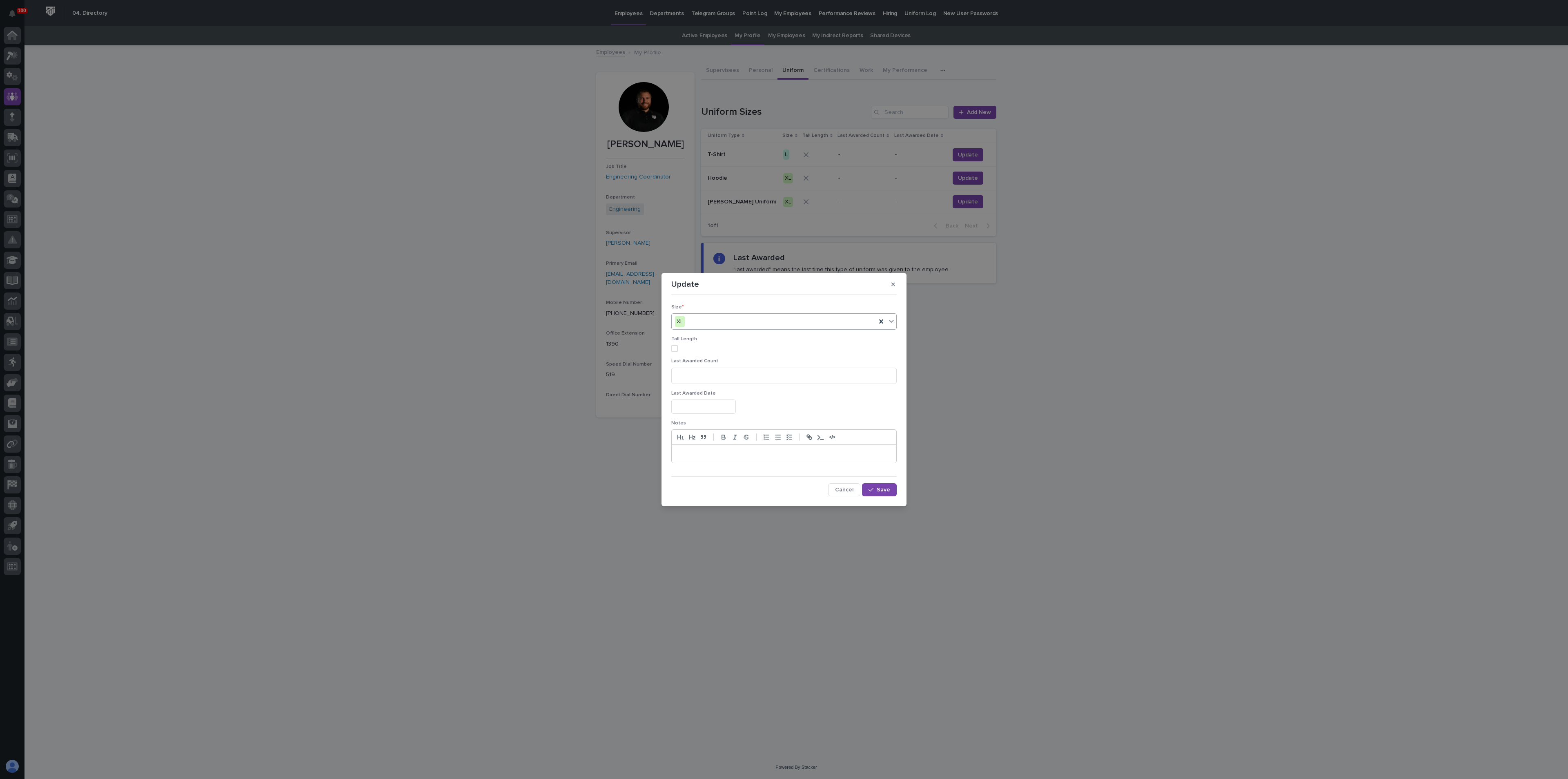
click at [709, 321] on div "XL" at bounding box center [774, 322] width 205 height 13
click at [690, 365] on div "L" at bounding box center [784, 365] width 225 height 14
click at [875, 490] on div "button" at bounding box center [872, 490] width 8 height 5
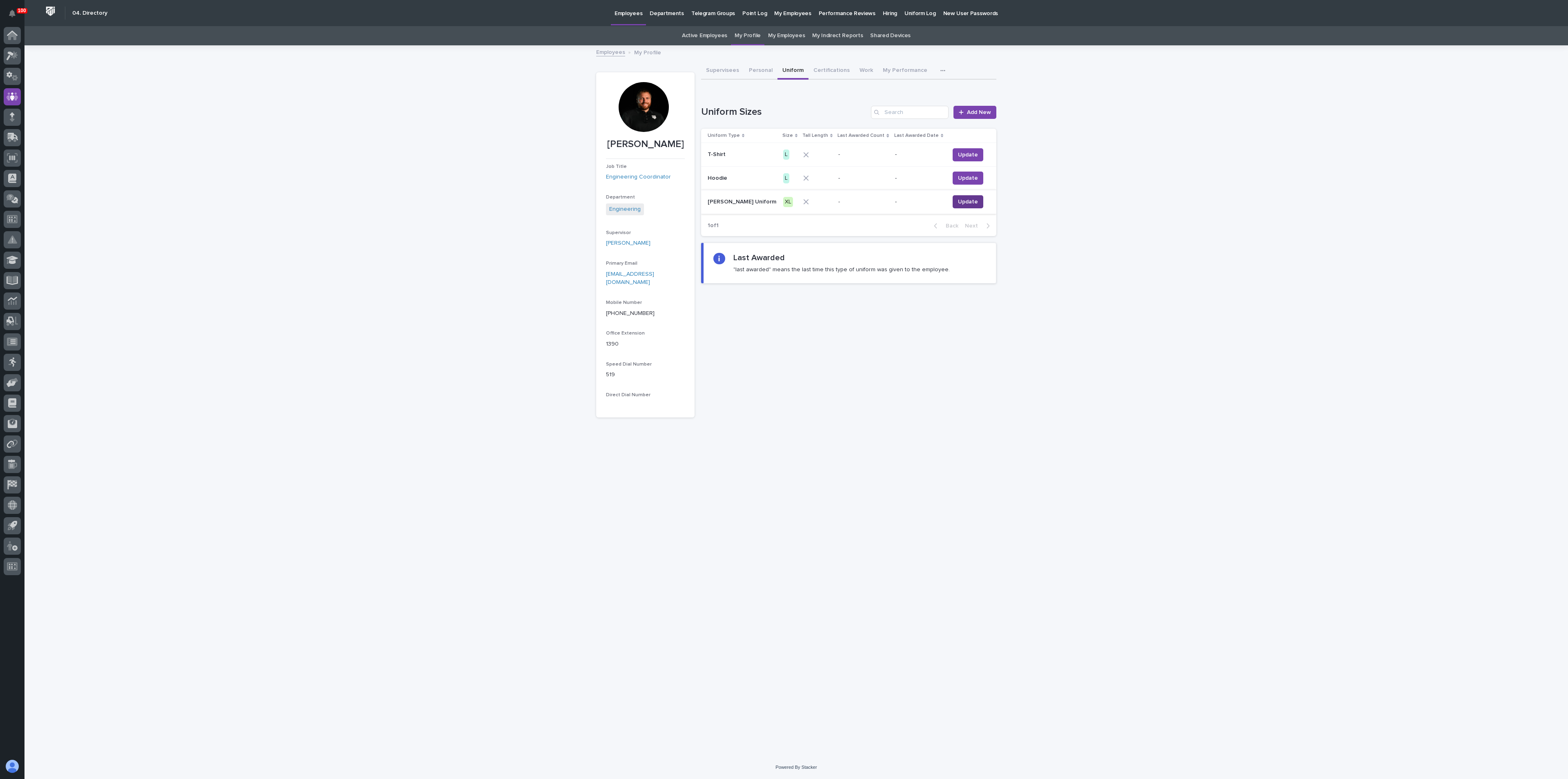
click at [953, 201] on button "Update" at bounding box center [968, 202] width 30 height 13
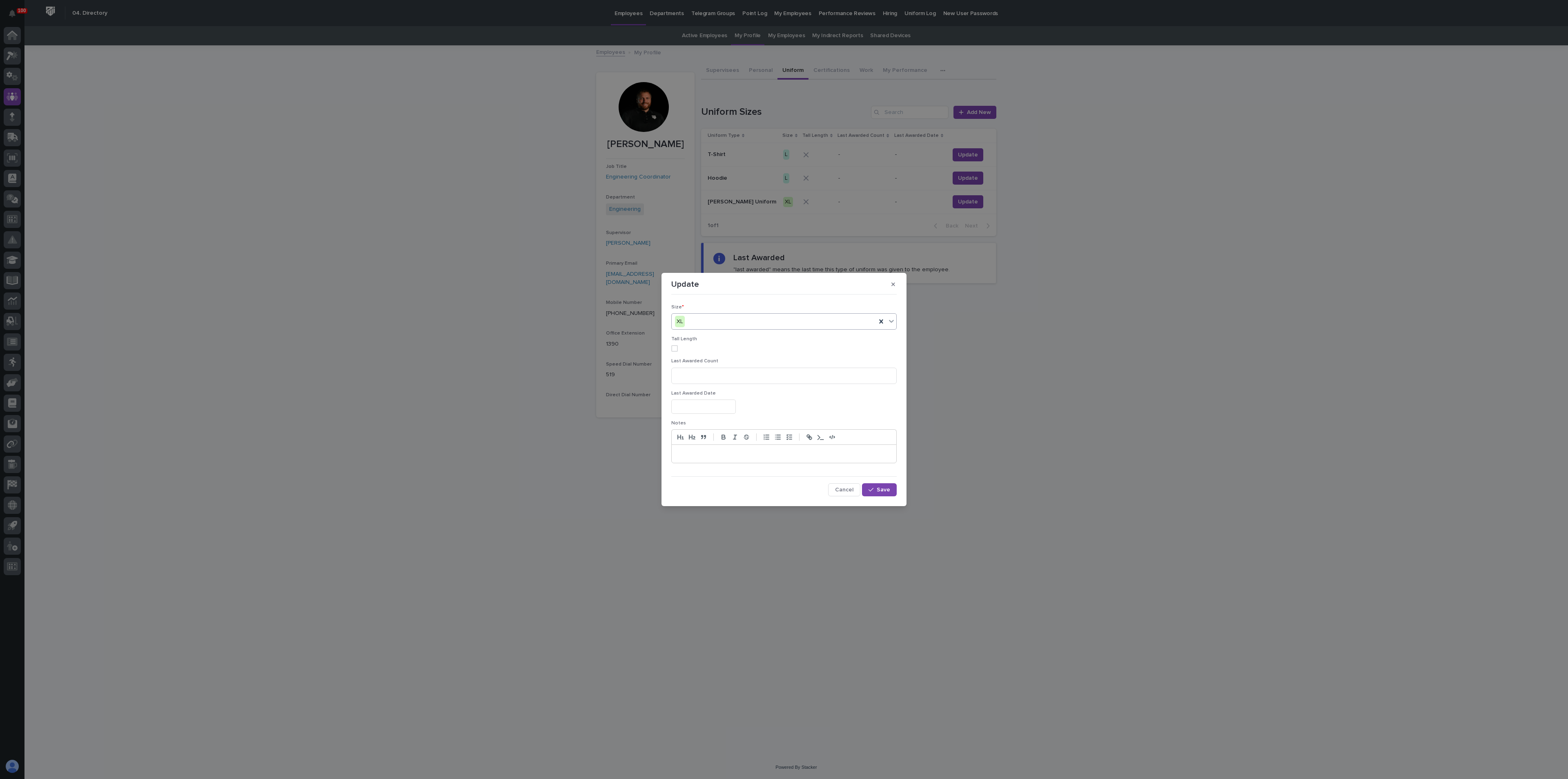
click at [714, 317] on div "XL" at bounding box center [774, 322] width 205 height 13
click at [705, 367] on div "L" at bounding box center [784, 365] width 225 height 14
click at [878, 491] on button "Save" at bounding box center [879, 490] width 35 height 13
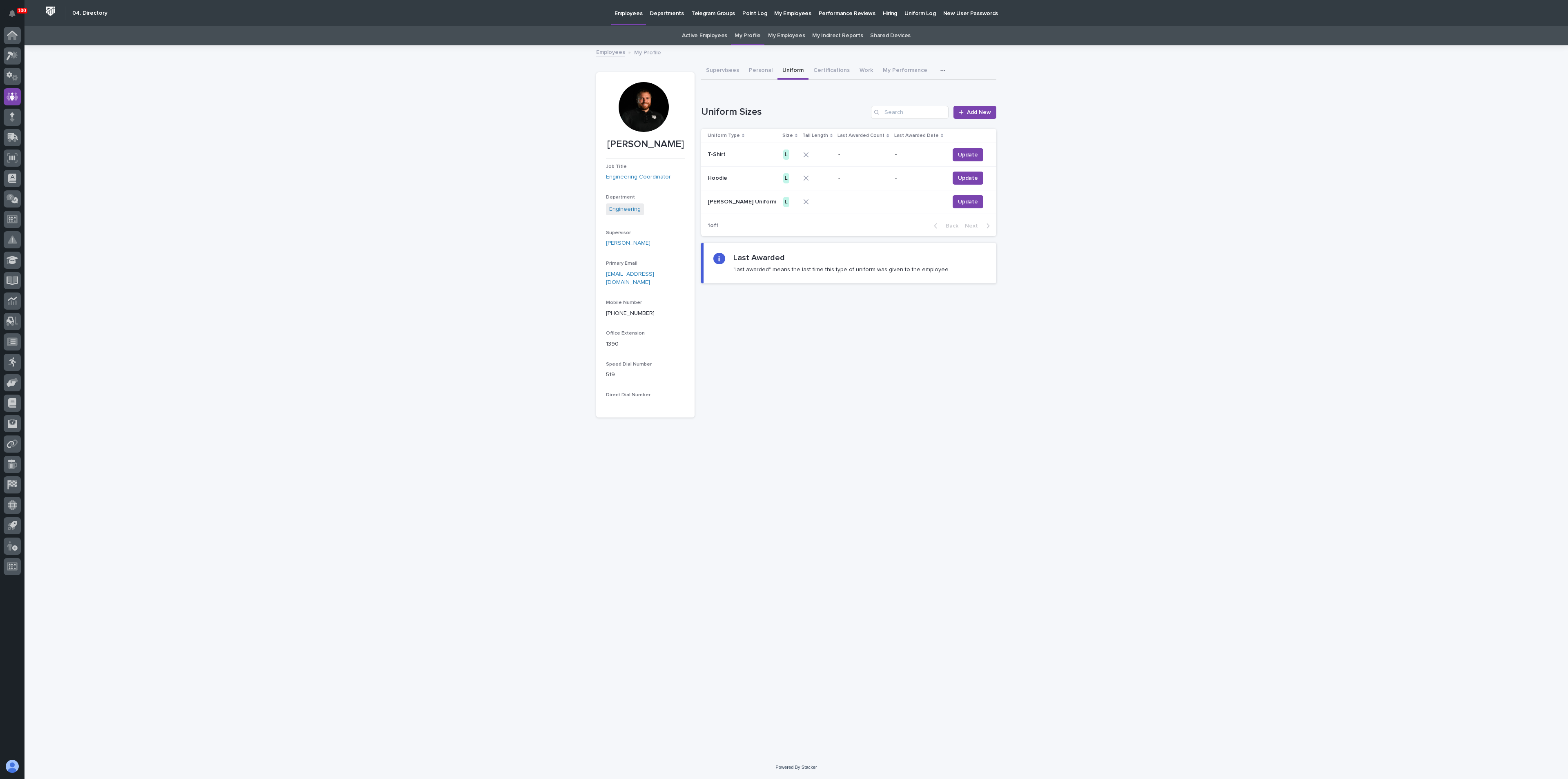
click at [984, 455] on div "Loading... Saving… Loading... Saving… Spenser Yoder Spenser Yoder Job Title Eng…" at bounding box center [796, 391] width 408 height 689
drag, startPoint x: 793, startPoint y: 414, endPoint x: 787, endPoint y: 407, distance: 9.2
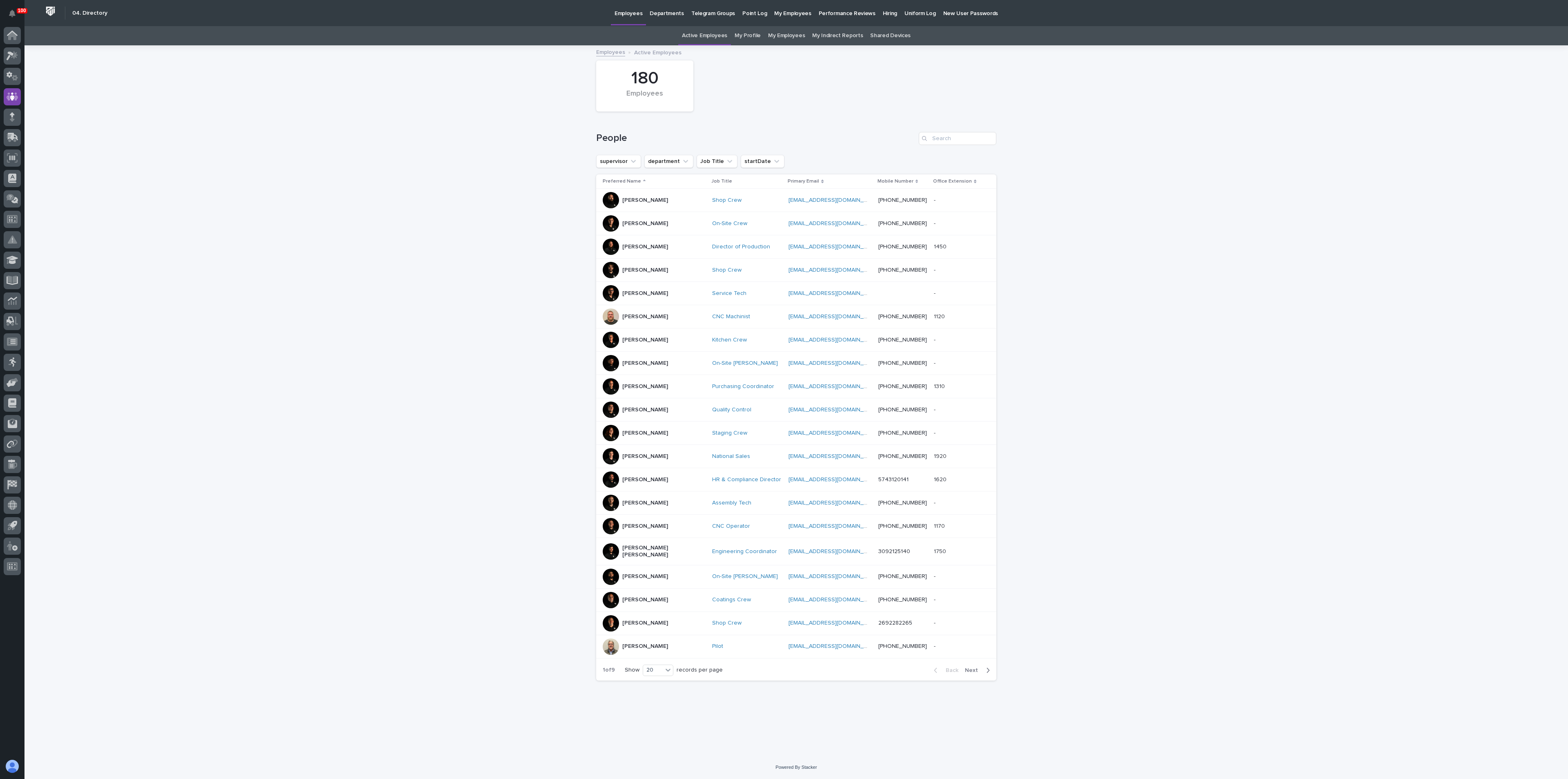
click at [475, 300] on div "Loading... Saving… Loading... Saving… 180 Employees People supervisor departmen…" at bounding box center [796, 401] width 1544 height 710
